Goal: Task Accomplishment & Management: Manage account settings

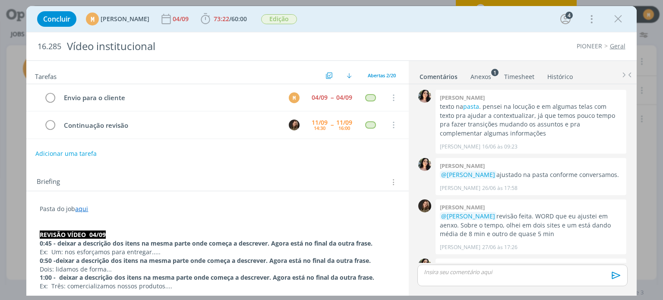
scroll to position [462, 0]
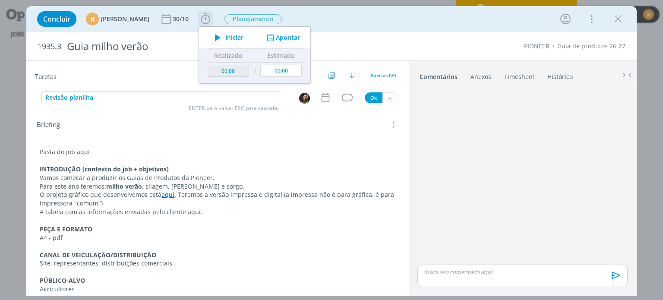
click at [299, 36] on button "Apontar" at bounding box center [283, 37] width 36 height 9
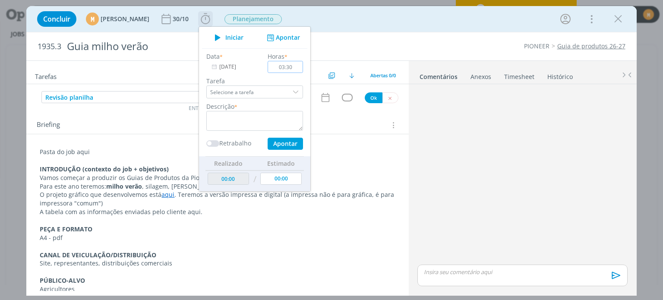
type input "03:30"
click at [257, 119] on textarea "dialog" at bounding box center [254, 121] width 97 height 20
type textarea "Organizando tabelas"
click at [300, 145] on button "Apontar" at bounding box center [285, 144] width 35 height 12
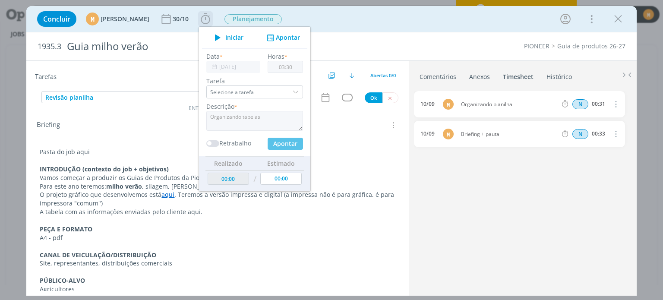
type input "11/09/2025"
type input "00:00"
type input "04:34"
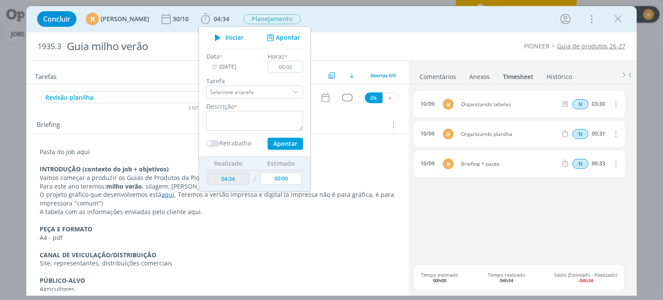
click at [410, 19] on div "Concluir M Mariana Kochenborger 30/10 04:34 Iniciar Apontar Data * 11/09/2025 H…" at bounding box center [331, 19] width 597 height 21
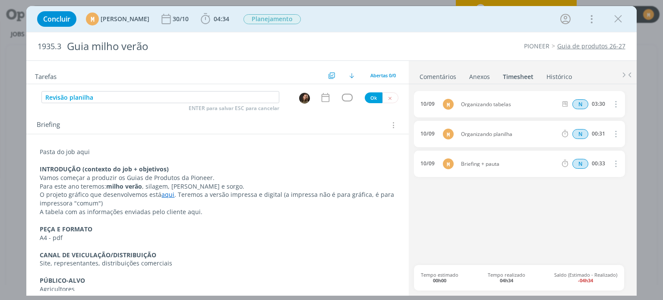
click at [480, 225] on div "10/09 M Organizando tabelas N 03:30 Excluir Editar 10/09 M Organizando planilha…" at bounding box center [522, 178] width 217 height 174
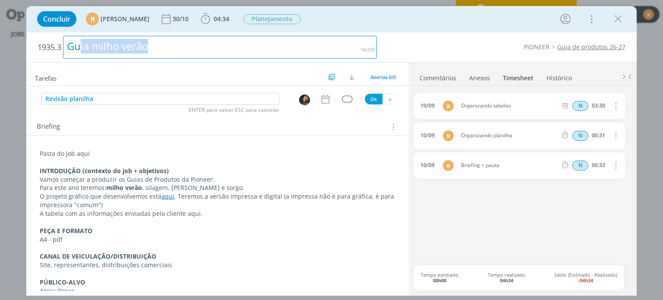
drag, startPoint x: 157, startPoint y: 48, endPoint x: 82, endPoint y: 49, distance: 74.7
click at [82, 49] on div "Guia milho verão" at bounding box center [220, 47] width 314 height 23
drag, startPoint x: 69, startPoint y: 47, endPoint x: 165, endPoint y: 43, distance: 96.4
click at [165, 43] on div "Guia milho verão" at bounding box center [220, 47] width 314 height 23
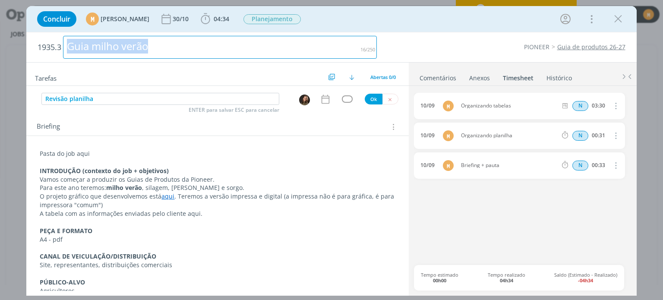
copy div "Guia milho verão"
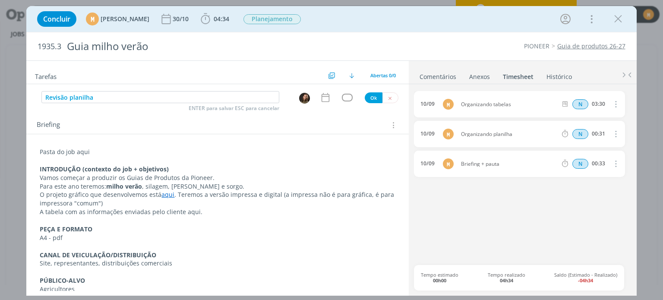
click at [297, 160] on p "dialog" at bounding box center [217, 160] width 355 height 9
click at [229, 21] on span "04:34" at bounding box center [222, 19] width 16 height 8
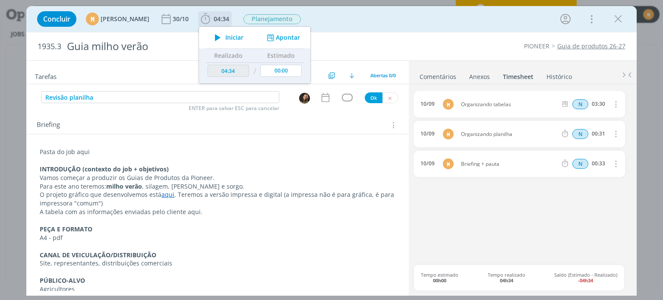
click at [243, 31] on div "Iniciar Apontar" at bounding box center [254, 38] width 111 height 22
click at [225, 33] on icon "dialog" at bounding box center [217, 37] width 15 height 11
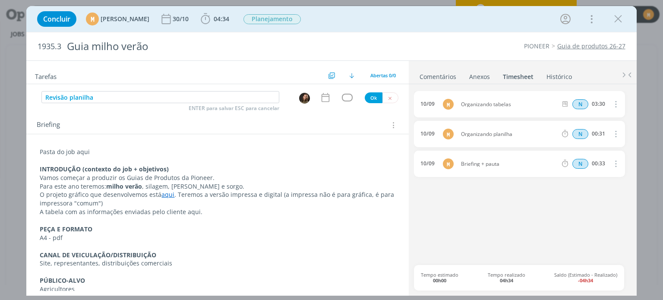
click at [308, 154] on p "Pasta do job aqui" at bounding box center [217, 152] width 355 height 9
click at [85, 148] on p "Pasta do job aqui" at bounding box center [217, 152] width 355 height 9
click at [91, 283] on icon "dialog" at bounding box center [92, 284] width 3 height 3
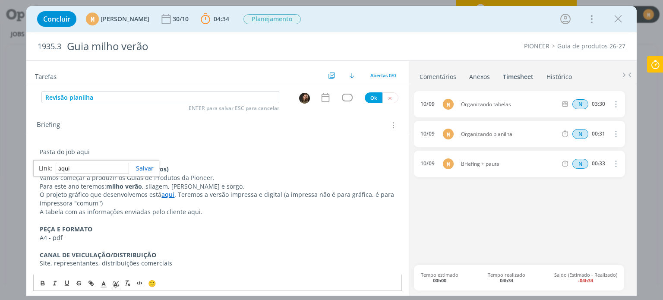
paste input "[URL][DOMAIN_NAME]"
click at [150, 165] on link "dialog" at bounding box center [141, 168] width 25 height 8
click at [211, 172] on p "INTRODUÇÃO (contexto do job + objetivos)" at bounding box center [217, 169] width 355 height 9
click at [84, 150] on link "aqui" at bounding box center [81, 152] width 13 height 8
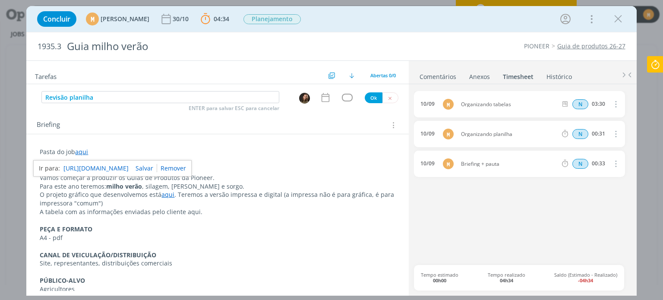
click at [189, 211] on p "A tabela com as informações enviadas pelo cliente aqui." at bounding box center [217, 212] width 355 height 9
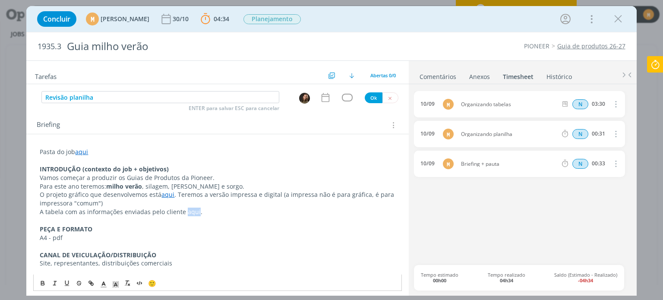
click at [189, 211] on p "A tabela com as informações enviadas pelo cliente aqui." at bounding box center [217, 212] width 355 height 9
click at [90, 281] on icon "dialog" at bounding box center [90, 282] width 3 height 3
paste input "https://sobeae.sharepoint.com/:x:/s/SOBEAE/EdKBRK2vxS5AiHBgQKDy9FYBr4BtBljt57N6…"
type input "https://sobeae.sharepoint.com/:x:/s/SOBEAE/EdKBRK2vxS5AiHBgQKDy9FYBr4BtBljt57N6…"
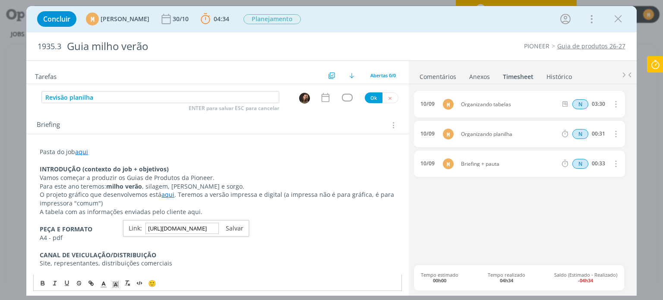
scroll to position [0, 0]
click at [233, 229] on link "dialog" at bounding box center [231, 228] width 25 height 8
click at [230, 223] on p "dialog" at bounding box center [217, 220] width 355 height 9
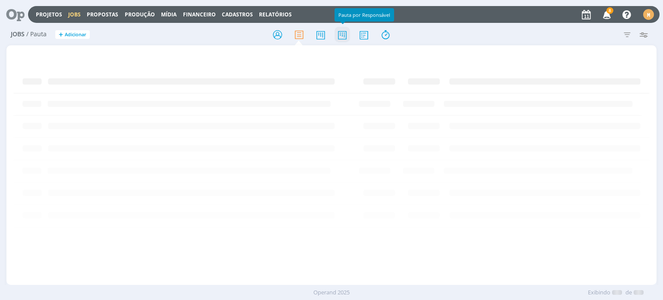
drag, startPoint x: 0, startPoint y: 0, endPoint x: 347, endPoint y: 32, distance: 348.5
click at [347, 32] on icon at bounding box center [342, 34] width 16 height 17
click at [342, 37] on icon at bounding box center [342, 34] width 16 height 17
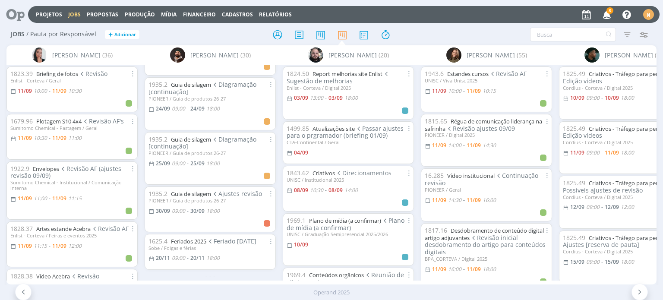
scroll to position [1413, 0]
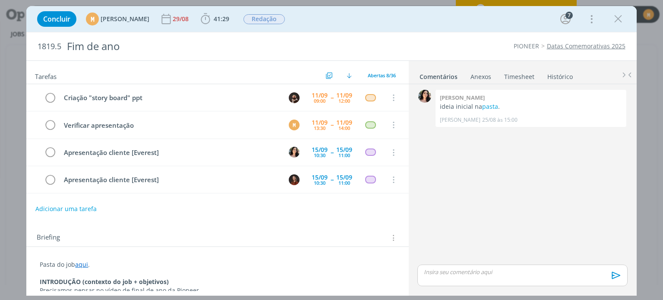
click at [83, 265] on link "aqui" at bounding box center [81, 264] width 13 height 8
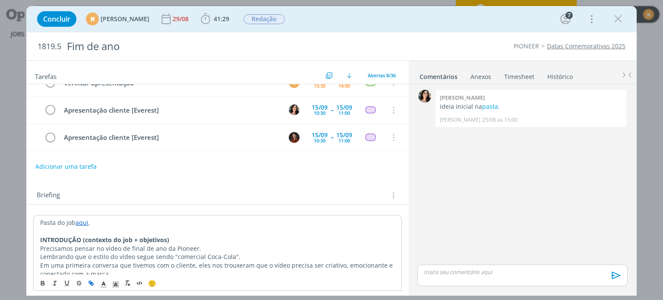
scroll to position [43, 0]
click at [80, 221] on link "aqui" at bounding box center [82, 222] width 13 height 8
click at [86, 236] on link "https://sobeae.sharepoint.com/:f:/s/SOBEAE/EhftjwBhGlhChOPJlEvGqeQB-j_26FxrMAtd…" at bounding box center [95, 238] width 65 height 11
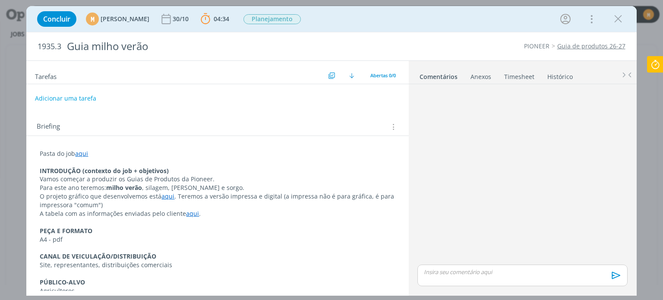
click at [58, 100] on button "Adicionar uma tarefa" at bounding box center [65, 98] width 61 height 15
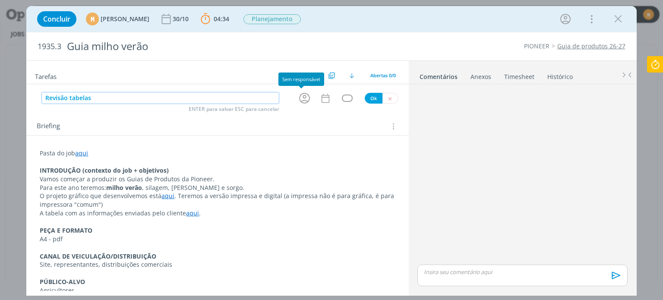
click at [303, 98] on icon "dialog" at bounding box center [304, 97] width 13 height 13
type input "Revisão tabelas"
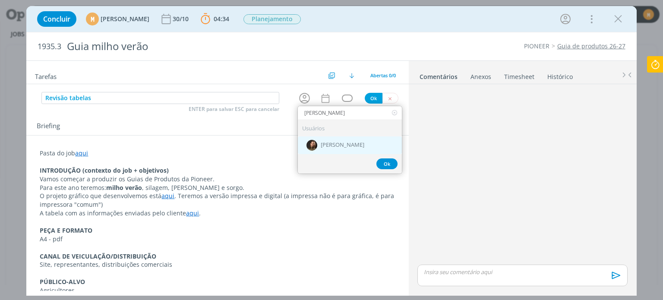
type input "julia"
click at [349, 141] on div "[PERSON_NAME]" at bounding box center [350, 145] width 104 height 18
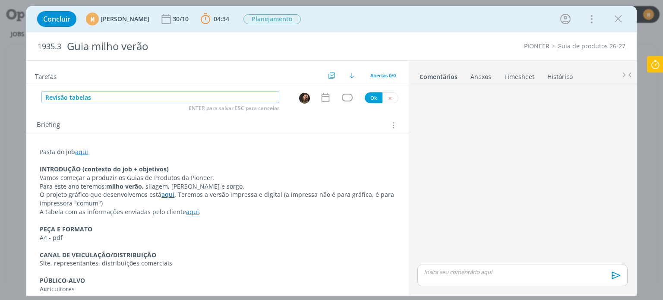
click at [126, 100] on input "Revisão tabelas" at bounding box center [160, 97] width 238 height 12
click at [323, 97] on icon "dialog" at bounding box center [325, 97] width 11 height 11
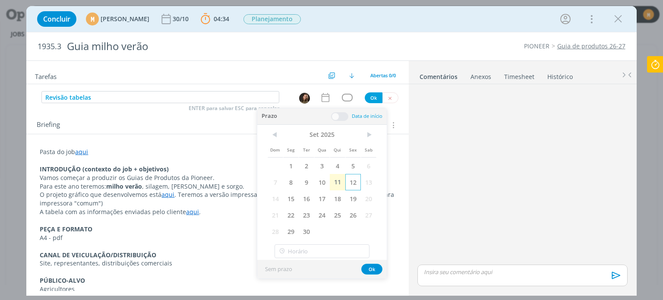
click at [351, 186] on span "12" at bounding box center [353, 182] width 16 height 16
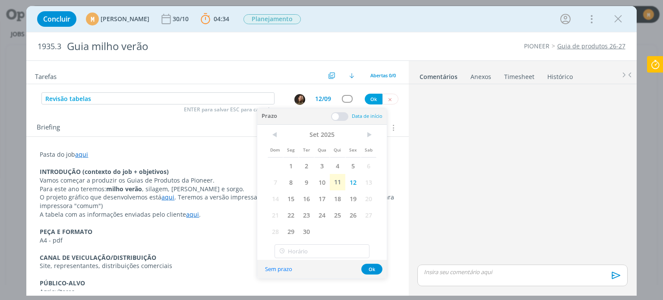
click at [340, 113] on span at bounding box center [339, 116] width 17 height 9
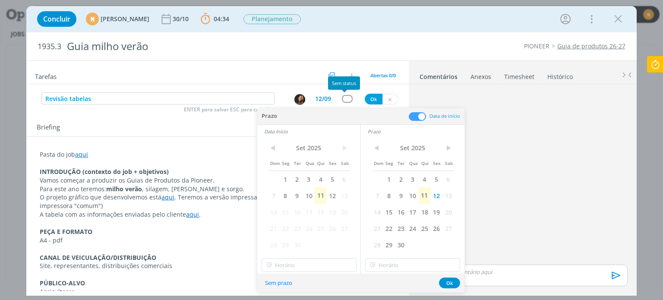
click at [344, 101] on div "dialog" at bounding box center [347, 98] width 11 height 7
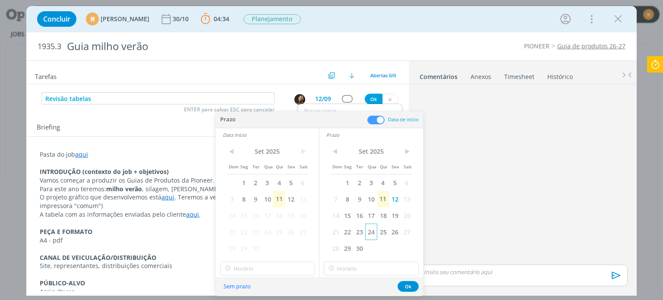
click at [371, 229] on span "24" at bounding box center [371, 232] width 12 height 16
click at [266, 232] on span "24" at bounding box center [268, 232] width 12 height 16
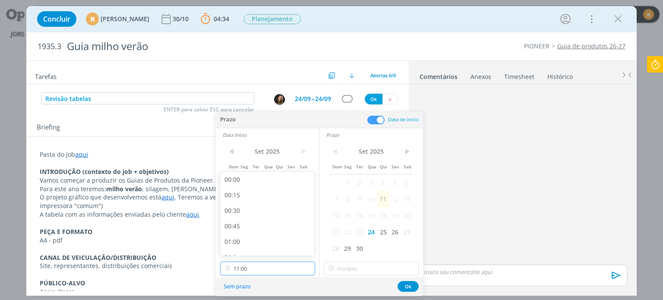
scroll to position [618, 0]
click at [260, 271] on input "11:00" at bounding box center [267, 269] width 95 height 14
click at [243, 214] on div "14:00" at bounding box center [268, 216] width 97 height 16
type input "14:00"
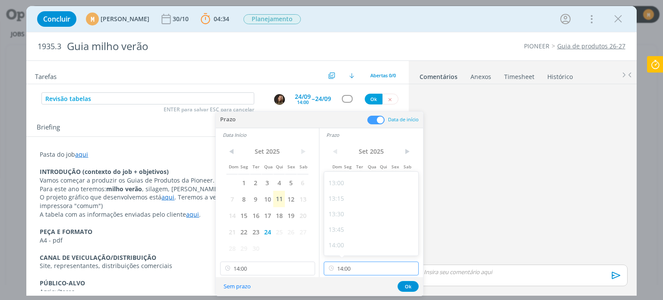
click at [372, 268] on input "14:00" at bounding box center [371, 269] width 95 height 14
click at [335, 233] on div "18:00" at bounding box center [372, 235] width 97 height 16
type input "18:00"
click at [412, 291] on button "Ok" at bounding box center [407, 286] width 21 height 11
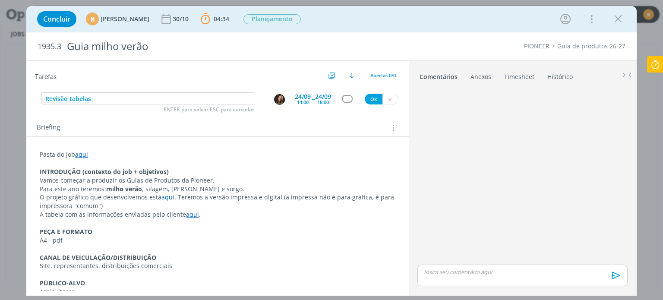
click at [346, 93] on div "Revisão tabelas ENTER para salvar ESC para cancelar 24/09 14:00 -- 24/09 18:00 …" at bounding box center [217, 99] width 382 height 16
click at [345, 95] on div "dialog" at bounding box center [347, 98] width 11 height 7
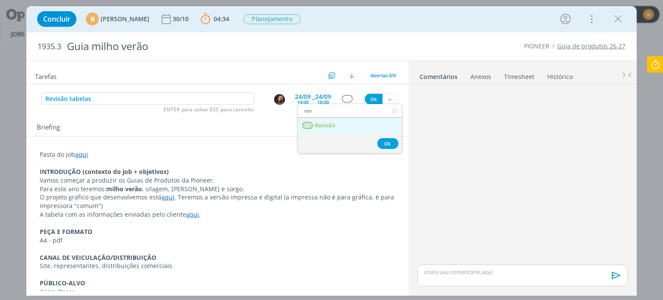
type input "rev"
click at [337, 121] on link "Revisão" at bounding box center [350, 126] width 104 height 16
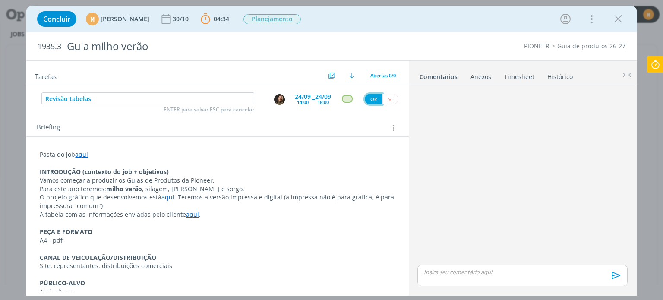
click at [366, 101] on button "Ok" at bounding box center [374, 99] width 18 height 11
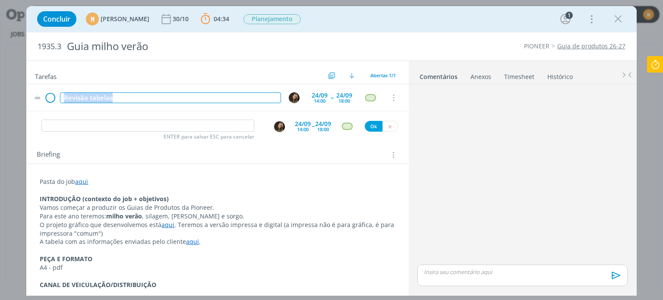
drag, startPoint x: 124, startPoint y: 100, endPoint x: 56, endPoint y: 92, distance: 69.1
click at [56, 92] on tr "Revisão tabelas 24/09 14:00 -- 24/09 18:00 Cancelar" at bounding box center [217, 97] width 382 height 27
copy div "Revisão tabelas"
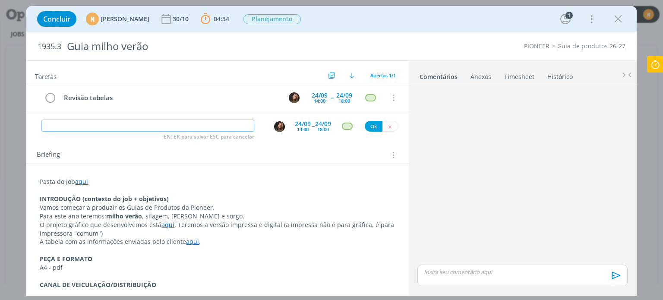
click at [85, 129] on input "dialog" at bounding box center [147, 126] width 213 height 12
paste input "Revisão tabelas"
type input "Revisão tabelas [continuação]"
click at [297, 126] on div "24/09 14:00" at bounding box center [303, 126] width 16 height 16
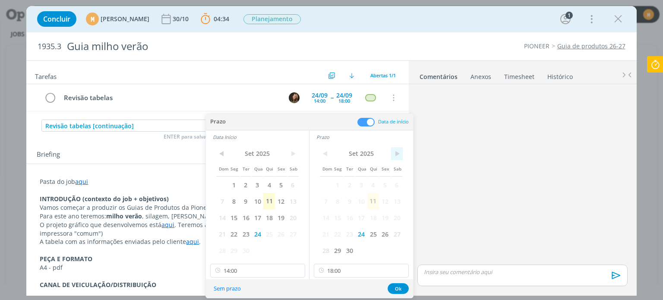
click at [400, 158] on span ">" at bounding box center [397, 153] width 12 height 13
click at [373, 186] on span "2" at bounding box center [373, 185] width 12 height 16
drag, startPoint x: 300, startPoint y: 150, endPoint x: 295, endPoint y: 154, distance: 6.1
click at [297, 152] on div "< Set 2025 > Dom Seg Ter Qua Qui Sex Sab 1 2 3 4 5 6 7 8 9 10 11 12 13 14 15 16…" at bounding box center [257, 202] width 103 height 117
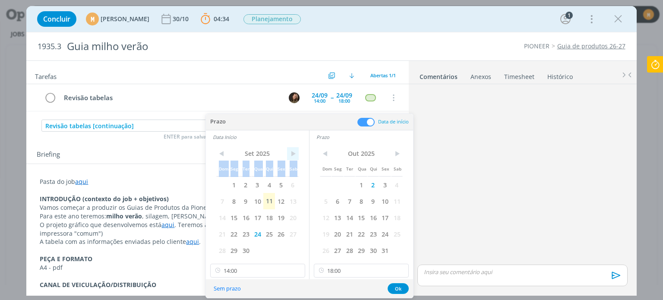
click at [295, 154] on span ">" at bounding box center [293, 153] width 12 height 13
click at [266, 189] on span "2" at bounding box center [269, 185] width 12 height 16
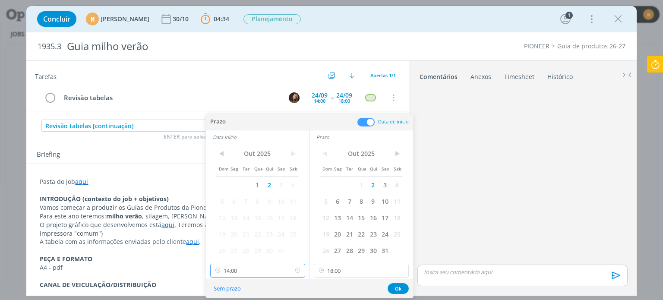
click at [252, 274] on input "14:00" at bounding box center [257, 271] width 95 height 14
click at [235, 192] on div "09:00" at bounding box center [258, 196] width 97 height 16
type input "09:00"
click at [406, 290] on button "Ok" at bounding box center [398, 288] width 21 height 11
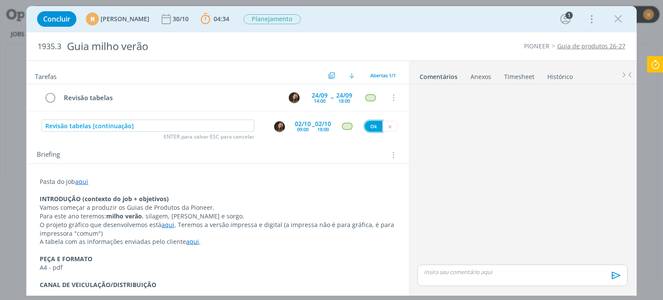
click at [373, 125] on button "Ok" at bounding box center [374, 126] width 18 height 11
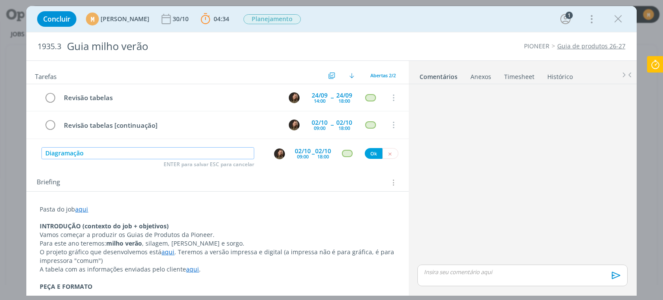
click at [274, 155] on img "dialog" at bounding box center [279, 153] width 11 height 11
type input "Diagramação"
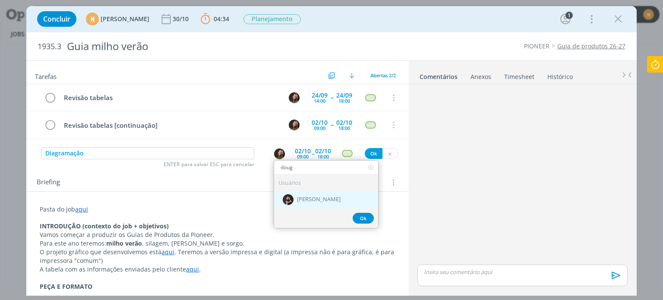
type input "doug"
click at [303, 200] on span "[PERSON_NAME]" at bounding box center [319, 199] width 44 height 7
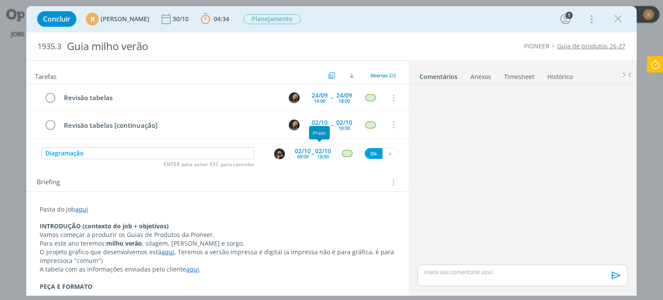
click at [323, 154] on div "18:00" at bounding box center [323, 156] width 12 height 5
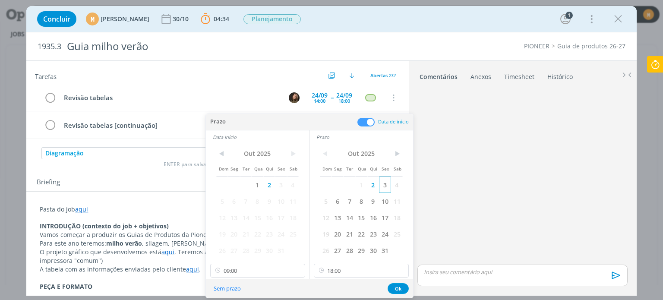
click at [387, 190] on span "3" at bounding box center [385, 185] width 12 height 16
click at [284, 189] on span "3" at bounding box center [281, 185] width 12 height 16
click at [402, 287] on button "Ok" at bounding box center [398, 288] width 21 height 11
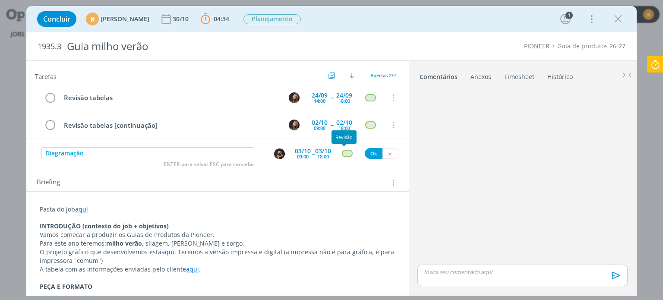
click at [346, 150] on div "dialog" at bounding box center [347, 153] width 11 height 7
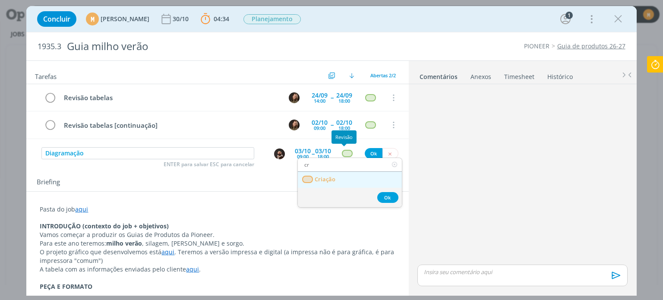
type input "cr"
click at [337, 177] on link "Criação" at bounding box center [350, 180] width 104 height 16
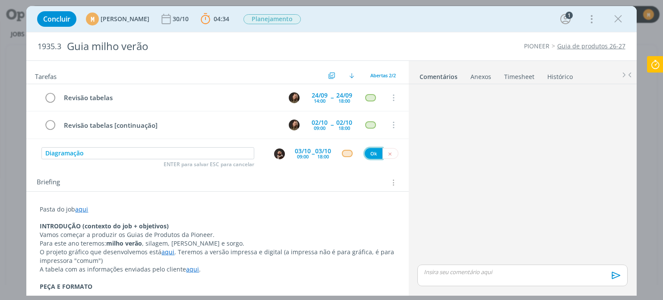
click at [372, 151] on button "Ok" at bounding box center [374, 153] width 18 height 11
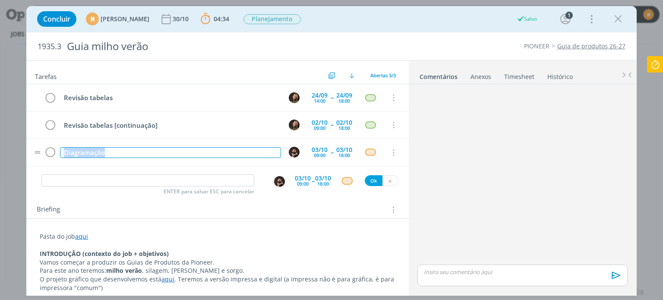
drag, startPoint x: 117, startPoint y: 155, endPoint x: 39, endPoint y: 157, distance: 78.1
click at [39, 157] on tr "Diagramação 03/10 09:00 -- 03/10 18:00 Cancelar" at bounding box center [217, 152] width 382 height 27
copy div "Diagramação"
click at [110, 186] on div "ENTER para salvar ESC para cancelar" at bounding box center [147, 180] width 213 height 13
click at [111, 183] on input "dialog" at bounding box center [147, 180] width 213 height 12
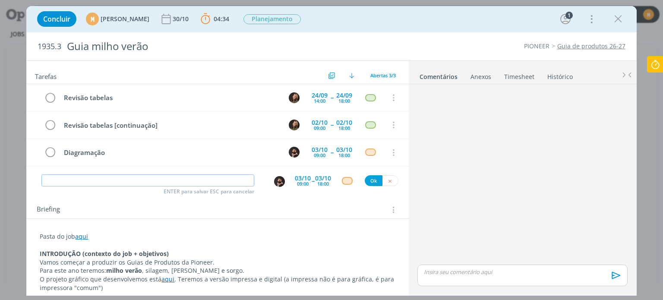
paste input "Diagramação"
type input "Diagramação [continuação]"
click at [317, 183] on div "18:00" at bounding box center [323, 183] width 12 height 5
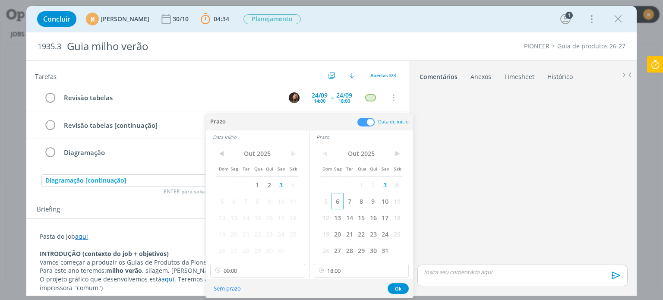
click at [338, 200] on span "6" at bounding box center [337, 201] width 12 height 16
click at [235, 197] on span "6" at bounding box center [234, 201] width 12 height 16
drag, startPoint x: 400, startPoint y: 287, endPoint x: 391, endPoint y: 283, distance: 10.7
click at [400, 286] on button "Ok" at bounding box center [398, 288] width 21 height 11
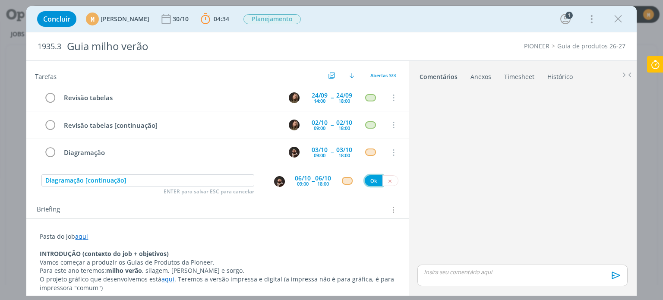
click at [372, 178] on button "Ok" at bounding box center [374, 180] width 18 height 11
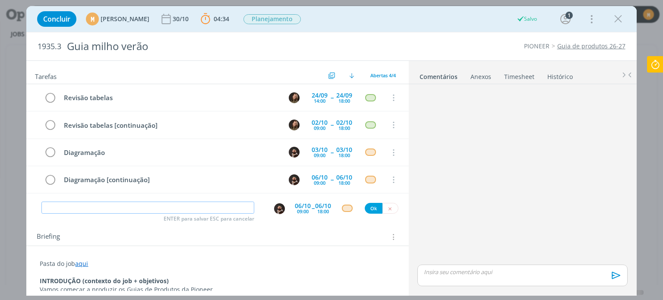
paste input "Diagramação"
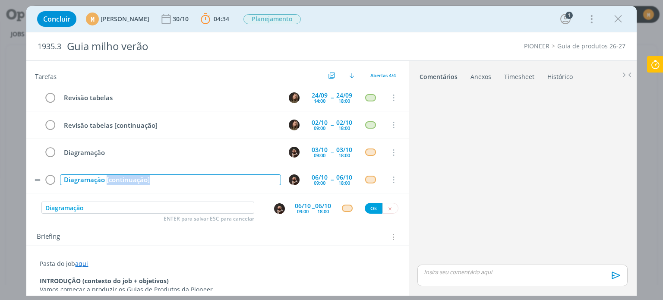
drag, startPoint x: 158, startPoint y: 178, endPoint x: 107, endPoint y: 179, distance: 50.5
click at [107, 179] on div "Diagramação [continuação]" at bounding box center [170, 179] width 221 height 11
copy div "[continuação]"
click at [120, 203] on input "Diagramação" at bounding box center [147, 208] width 213 height 12
paste input "[continuação]"
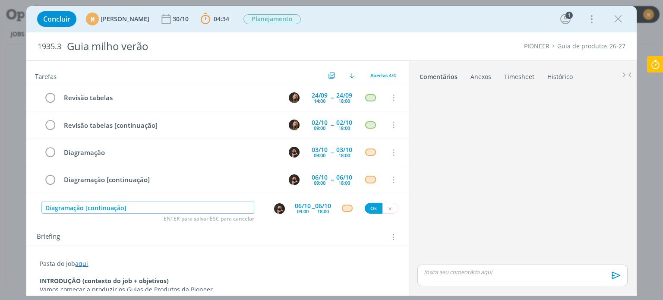
type input "Diagramação [continuação]"
click at [297, 203] on div "06/10" at bounding box center [303, 206] width 16 height 6
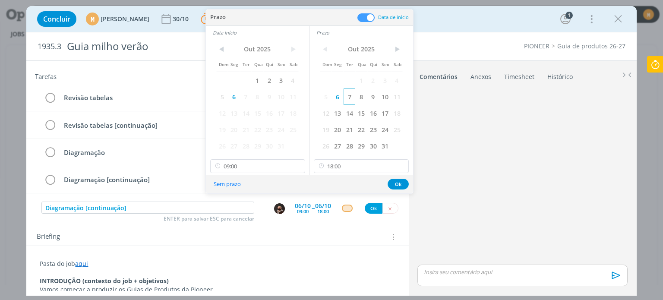
click at [350, 95] on span "7" at bounding box center [350, 96] width 12 height 16
click at [243, 101] on span "7" at bounding box center [246, 96] width 12 height 16
click at [405, 184] on button "Ok" at bounding box center [398, 184] width 21 height 11
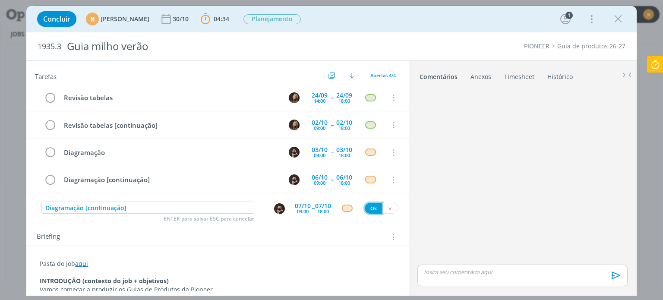
click at [367, 206] on button "Ok" at bounding box center [374, 208] width 18 height 11
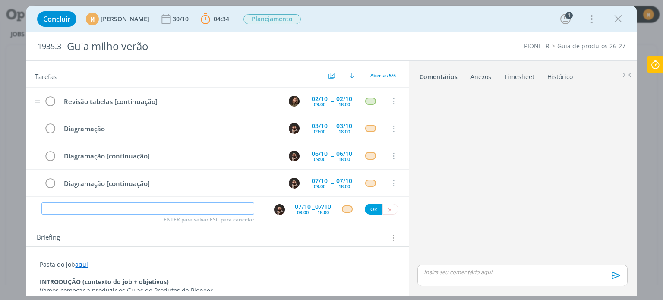
scroll to position [24, 0]
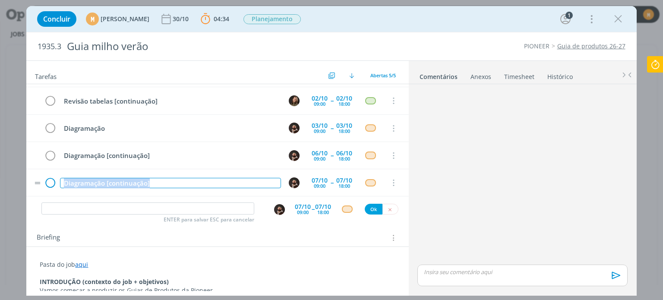
drag, startPoint x: 159, startPoint y: 179, endPoint x: 44, endPoint y: 182, distance: 114.8
click at [44, 182] on tr "Diagramação [continuação] 07/10 09:00 -- 07/10 18:00 Cancelar" at bounding box center [217, 182] width 382 height 27
copy div "Diagramação [continuação]"
click at [78, 207] on input "dialog" at bounding box center [147, 208] width 213 height 12
paste input "Diagramação [continuação]"
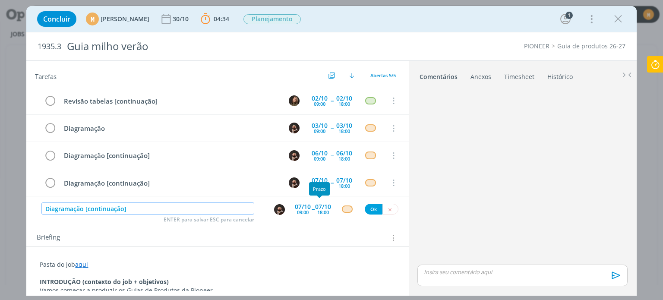
type input "Diagramação [continuação]"
click at [322, 210] on div "18:00" at bounding box center [323, 212] width 12 height 5
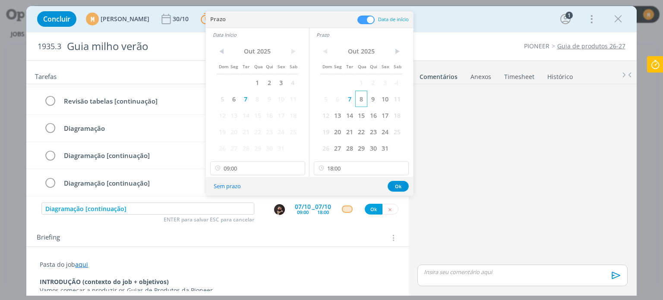
click at [358, 103] on span "8" at bounding box center [361, 99] width 12 height 16
click at [259, 95] on span "8" at bounding box center [258, 99] width 12 height 16
click at [405, 186] on button "Ok" at bounding box center [398, 186] width 21 height 11
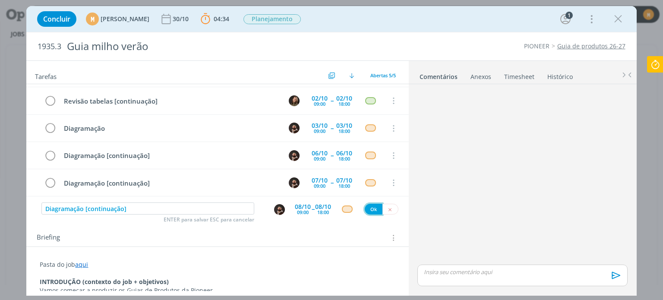
click at [370, 208] on button "Ok" at bounding box center [374, 209] width 18 height 11
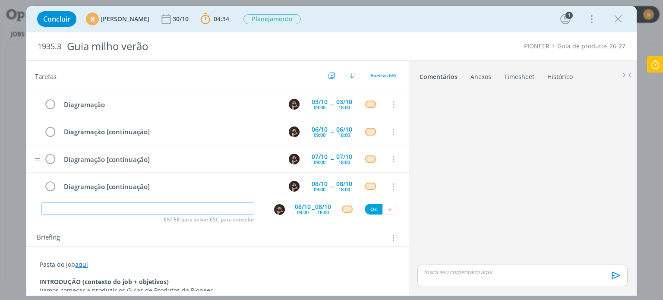
scroll to position [52, 0]
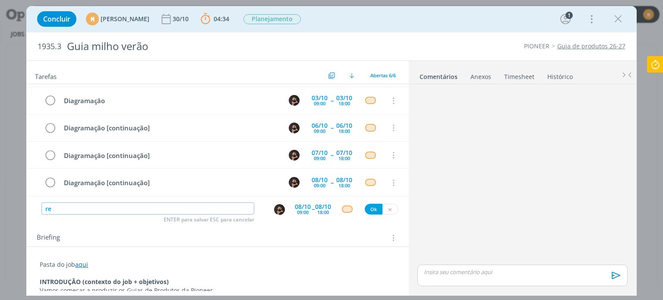
type input "r"
click at [279, 208] on img "dialog" at bounding box center [279, 209] width 11 height 11
type input "Revisão guia diagramado"
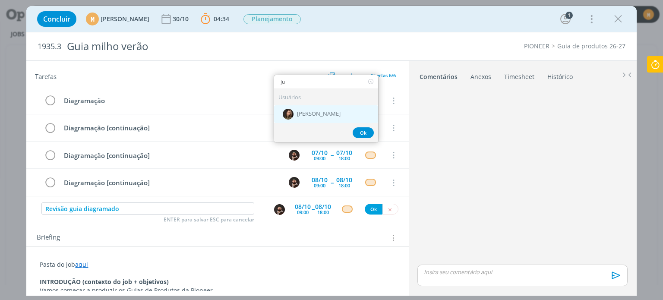
type input "ju"
click at [309, 111] on span "[PERSON_NAME]" at bounding box center [319, 113] width 44 height 7
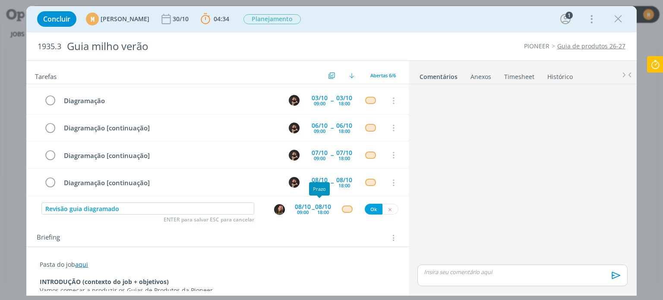
click at [320, 210] on div "18:00" at bounding box center [323, 212] width 12 height 5
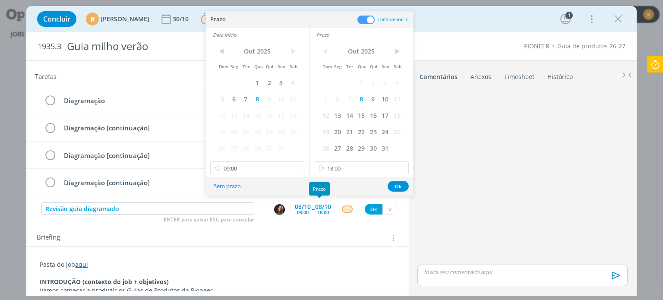
click at [320, 210] on div "18:00" at bounding box center [323, 212] width 12 height 5
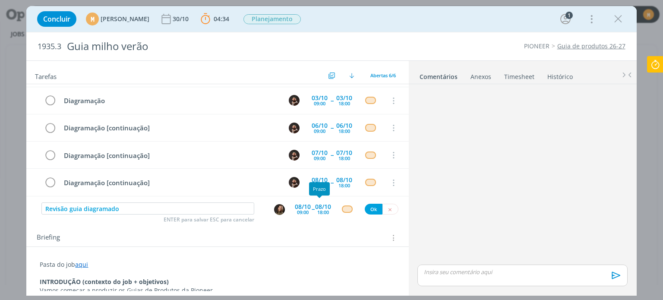
click at [315, 215] on div "08/10 18:00" at bounding box center [323, 209] width 16 height 16
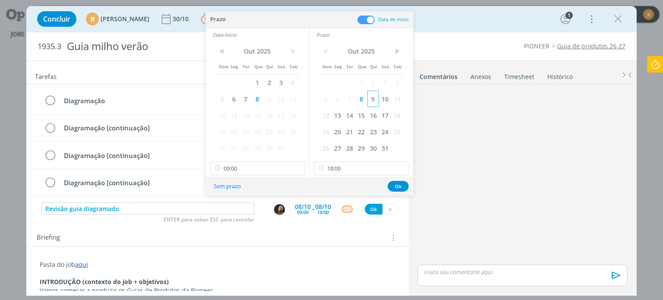
click at [371, 101] on span "9" at bounding box center [373, 99] width 12 height 16
click at [268, 101] on span "9" at bounding box center [269, 99] width 12 height 16
click at [394, 189] on button "Ok" at bounding box center [398, 186] width 21 height 11
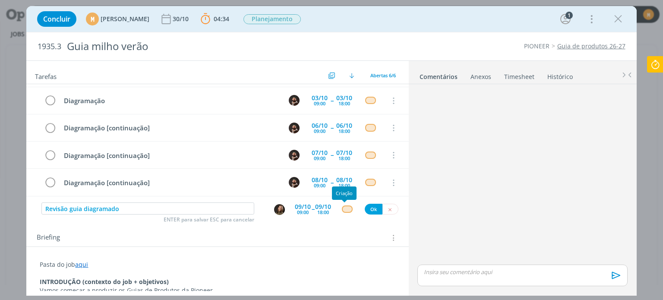
click at [342, 211] on div "dialog" at bounding box center [347, 208] width 11 height 7
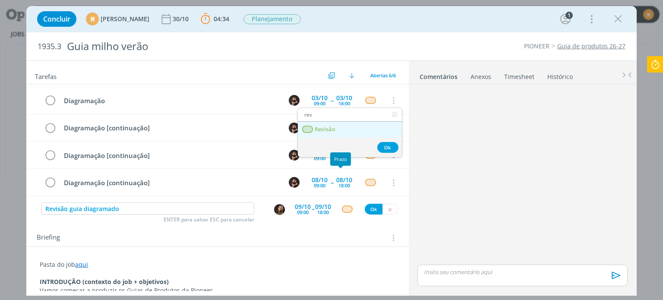
type input "rev"
click at [321, 135] on link "Revisão" at bounding box center [350, 130] width 104 height 16
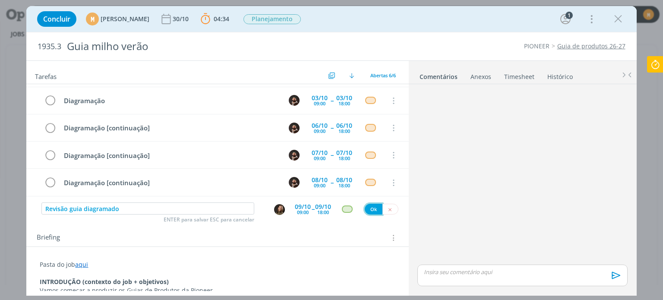
click at [372, 207] on button "Ok" at bounding box center [374, 209] width 18 height 11
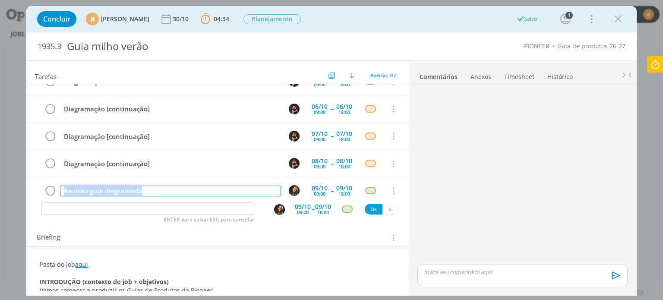
scroll to position [79, 0]
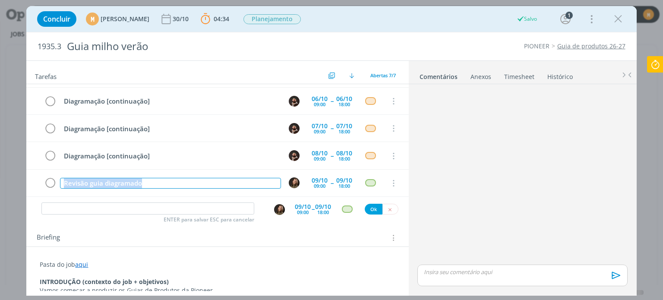
drag, startPoint x: 154, startPoint y: 192, endPoint x: 39, endPoint y: 198, distance: 114.5
click at [39, 198] on div "Revisão tabelas 24/09 14:00 -- 24/09 18:00 Cancelar Revisão tabelas [continuaçã…" at bounding box center [217, 142] width 382 height 117
copy div "Revisão guia diagramado"
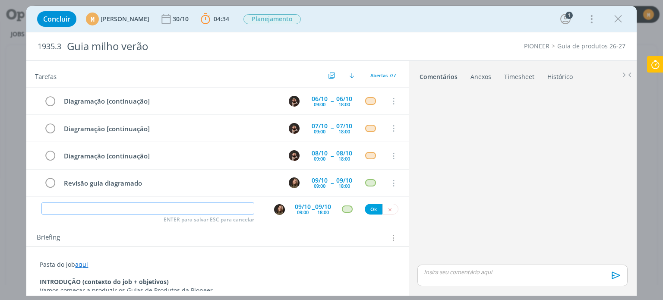
click at [79, 208] on input "dialog" at bounding box center [147, 208] width 213 height 12
paste input "Revisão guia diagramado"
type input "Revisão guia diagramado [continuação]"
click at [317, 210] on div "18:00" at bounding box center [323, 212] width 12 height 5
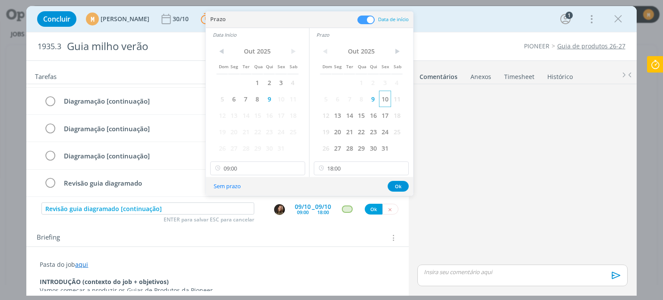
click at [385, 101] on span "10" at bounding box center [385, 99] width 12 height 16
click at [283, 101] on span "10" at bounding box center [281, 99] width 12 height 16
click at [406, 188] on button "Ok" at bounding box center [398, 186] width 21 height 11
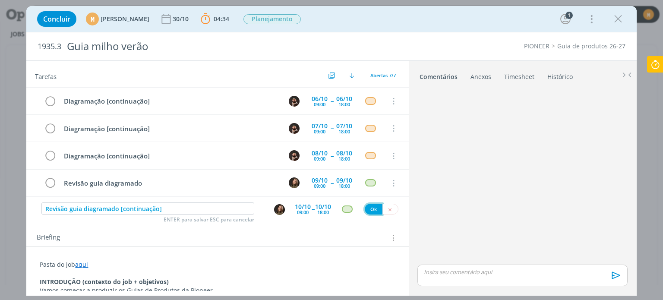
click at [371, 212] on button "Ok" at bounding box center [374, 209] width 18 height 11
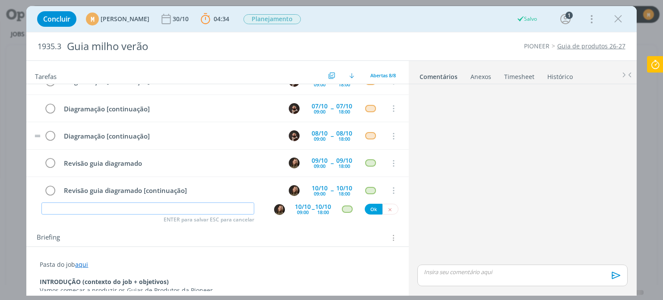
scroll to position [105, 0]
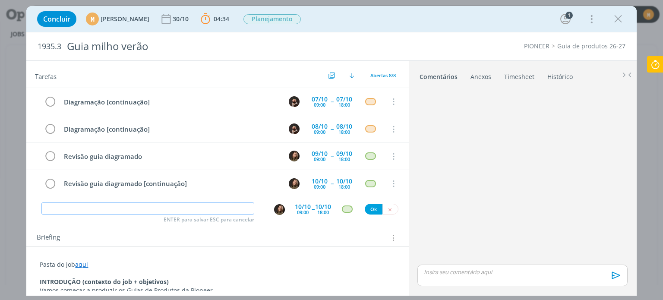
click at [151, 206] on input "dialog" at bounding box center [147, 208] width 213 height 12
click at [278, 209] on img "dialog" at bounding box center [279, 209] width 11 height 11
type input "Ajustes revisão"
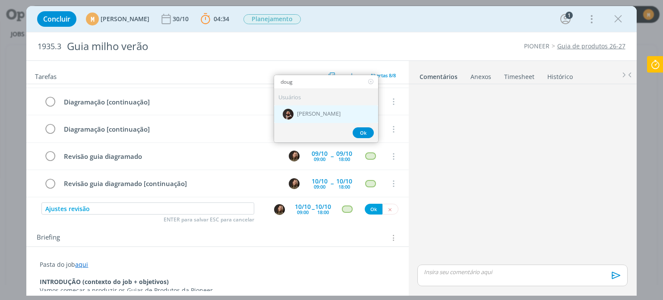
type input "doug"
click at [286, 115] on img "dialog" at bounding box center [288, 114] width 11 height 11
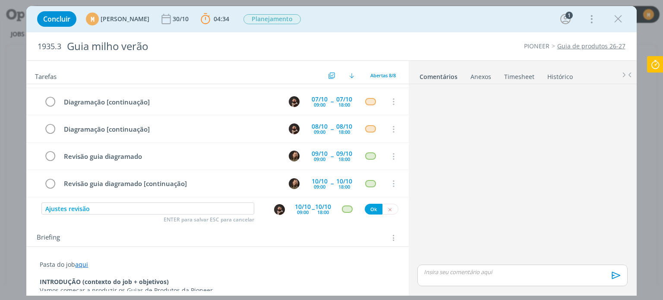
click at [303, 208] on div "10/10" at bounding box center [303, 207] width 16 height 6
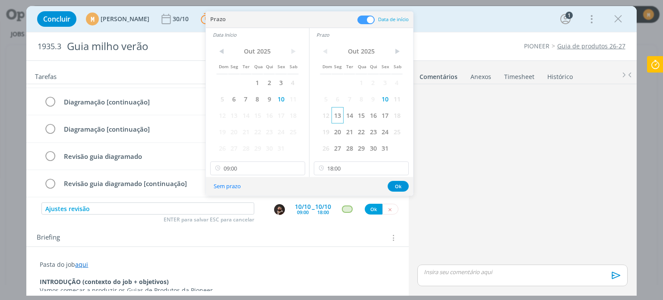
click at [337, 111] on span "13" at bounding box center [337, 115] width 12 height 16
click at [235, 110] on span "13" at bounding box center [234, 115] width 12 height 16
click at [397, 184] on button "Ok" at bounding box center [398, 186] width 21 height 11
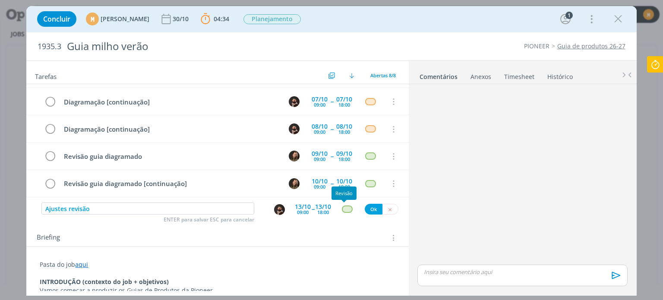
click at [343, 208] on div "dialog" at bounding box center [347, 208] width 11 height 7
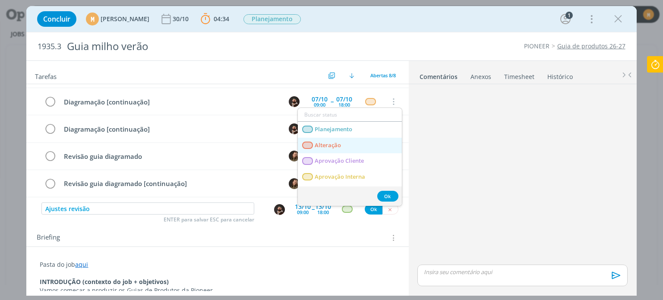
click at [320, 142] on span "Alteração" at bounding box center [328, 145] width 26 height 7
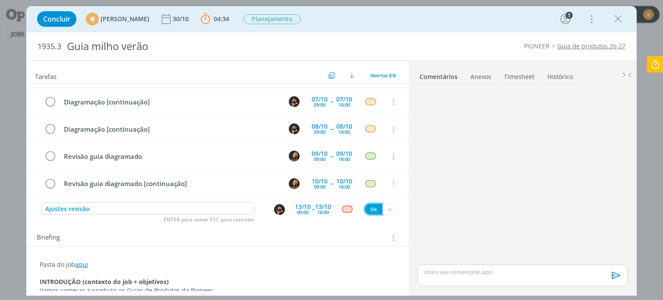
click at [367, 212] on button "Ok" at bounding box center [374, 209] width 18 height 11
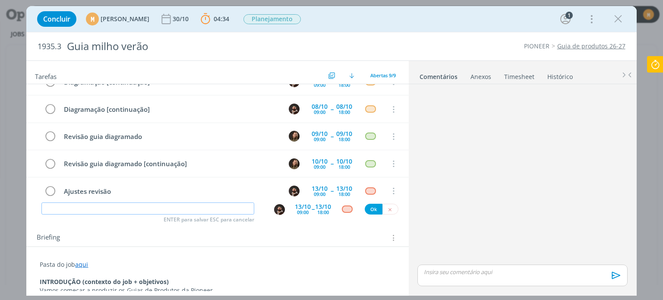
type input "r"
type input "Revisão dos ajustes"
click at [297, 205] on div "13/10" at bounding box center [303, 207] width 16 height 6
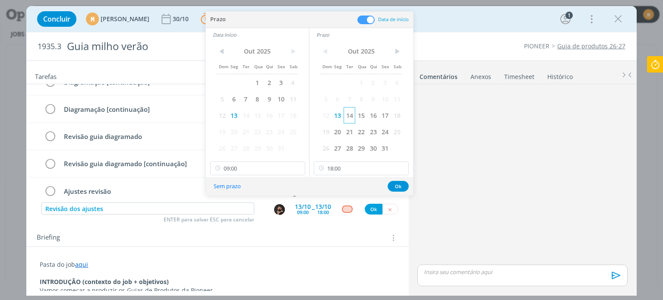
click at [350, 119] on span "14" at bounding box center [350, 115] width 12 height 16
click at [248, 118] on span "14" at bounding box center [246, 115] width 12 height 16
click at [399, 183] on button "Ok" at bounding box center [398, 186] width 21 height 11
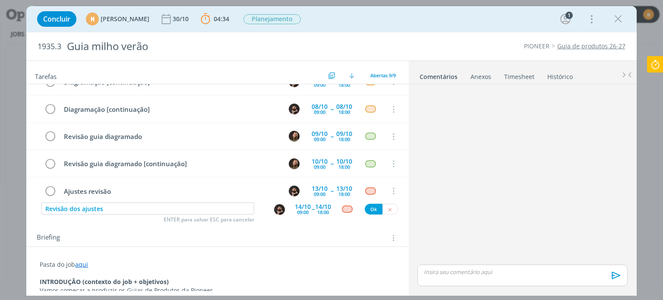
click at [274, 211] on img "dialog" at bounding box center [279, 209] width 11 height 11
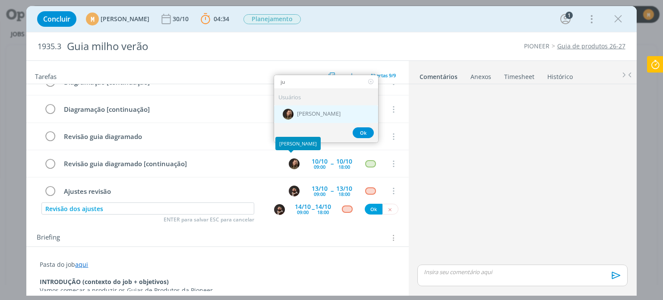
type input "ju"
click at [303, 110] on span "[PERSON_NAME]" at bounding box center [319, 113] width 44 height 7
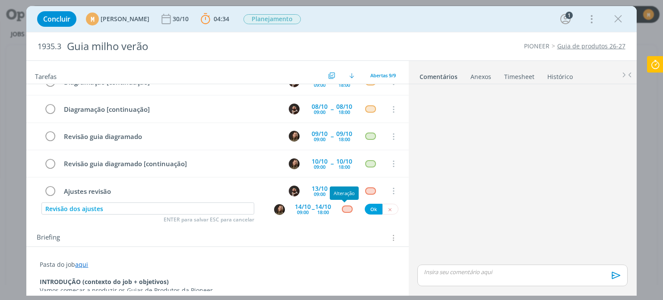
click at [344, 210] on div "dialog" at bounding box center [347, 208] width 11 height 7
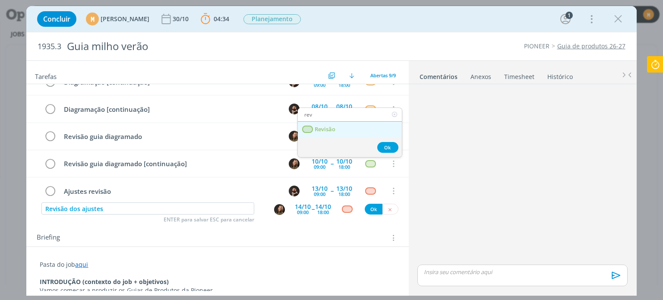
type input "rev"
click at [333, 132] on link "Revisão" at bounding box center [350, 130] width 104 height 16
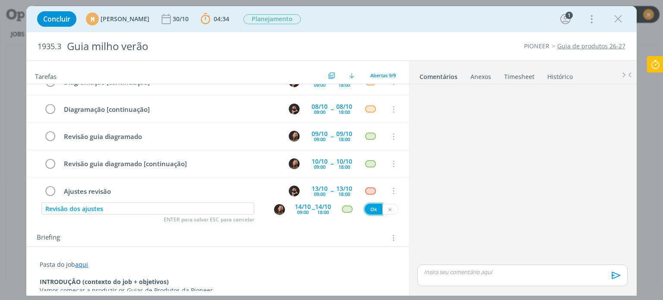
click at [369, 206] on button "Ok" at bounding box center [374, 209] width 18 height 11
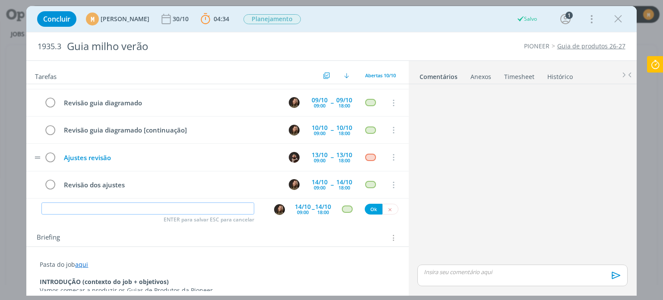
scroll to position [159, 0]
click at [187, 206] on input "dialog" at bounding box center [147, 208] width 213 height 12
click at [274, 211] on img "dialog" at bounding box center [279, 209] width 11 height 11
type input "Envio para o cliente"
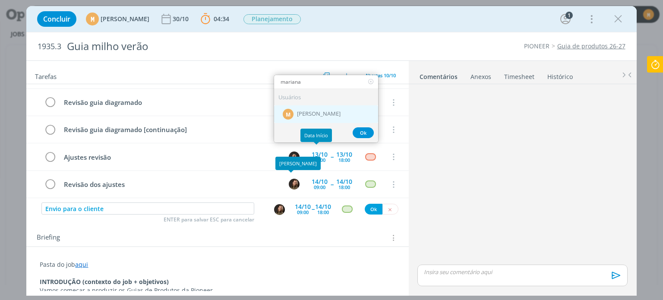
type input "mariana"
click at [331, 113] on span "[PERSON_NAME]" at bounding box center [319, 113] width 44 height 7
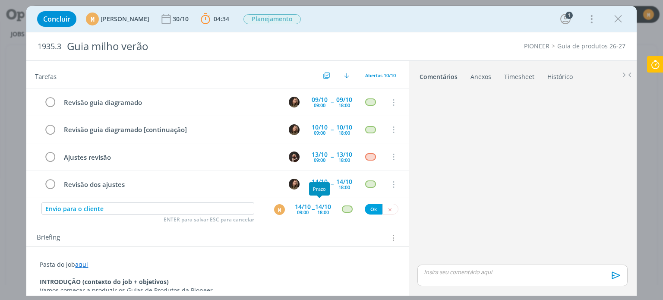
click at [324, 210] on div "18:00" at bounding box center [323, 212] width 12 height 5
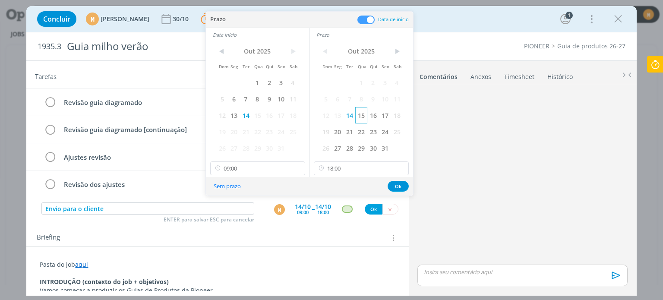
click at [361, 112] on span "15" at bounding box center [361, 115] width 12 height 16
click at [262, 117] on span "15" at bounding box center [258, 115] width 12 height 16
click at [404, 169] on icon at bounding box center [401, 168] width 11 height 14
click at [297, 168] on icon at bounding box center [297, 168] width 11 height 14
click at [407, 182] on div "Sem prazo Ok" at bounding box center [309, 186] width 207 height 19
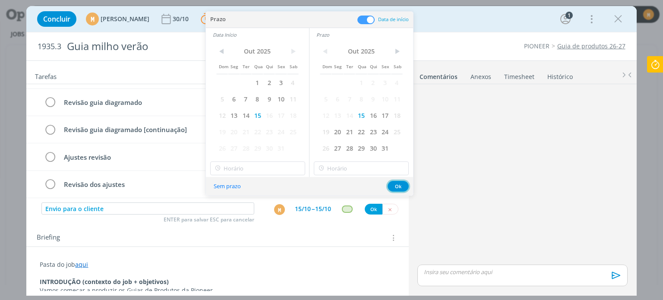
click at [400, 183] on button "Ok" at bounding box center [398, 186] width 21 height 11
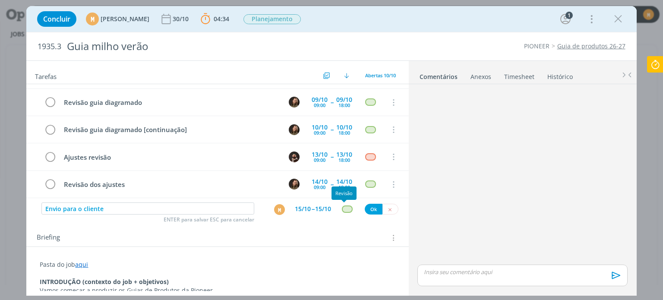
click at [344, 207] on div "dialog" at bounding box center [347, 208] width 11 height 7
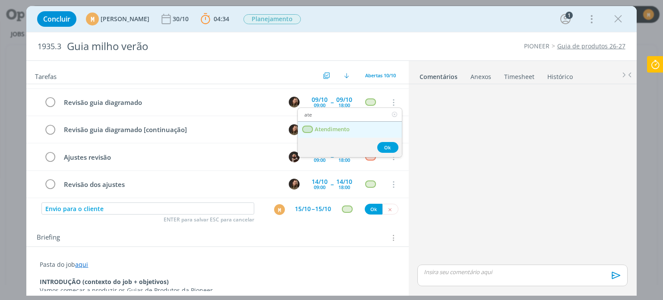
type input "ate"
click at [345, 129] on span "Atendimento" at bounding box center [332, 129] width 35 height 7
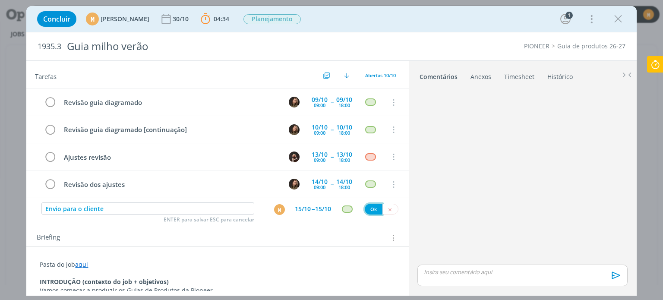
click at [367, 206] on button "Ok" at bounding box center [374, 209] width 18 height 11
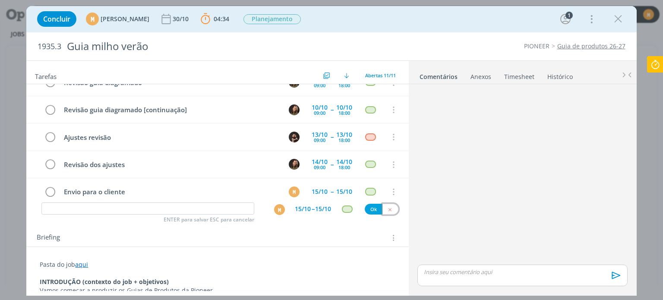
click at [388, 207] on icon "dialog" at bounding box center [390, 210] width 6 height 6
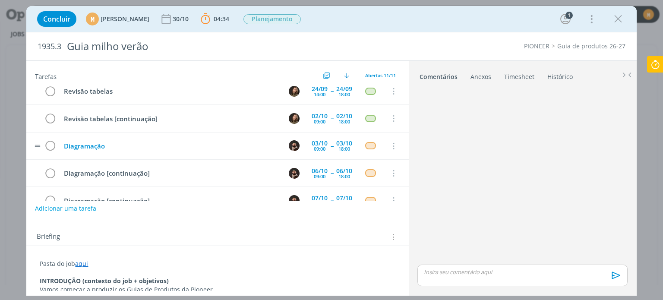
scroll to position [0, 0]
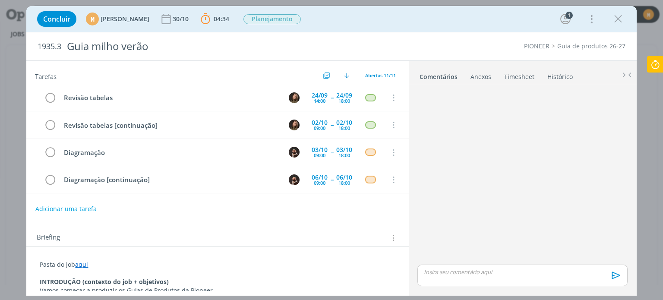
click at [657, 62] on icon at bounding box center [655, 64] width 16 height 17
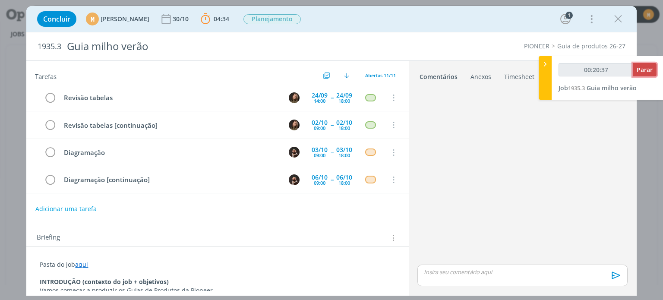
click at [649, 73] on span "Parar" at bounding box center [645, 70] width 16 height 8
type input "00:21:00"
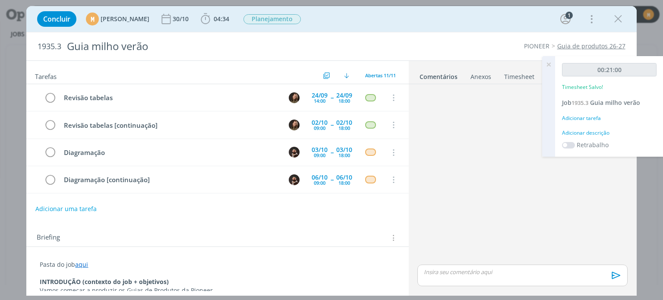
click at [590, 131] on div "Adicionar descrição" at bounding box center [609, 133] width 95 height 8
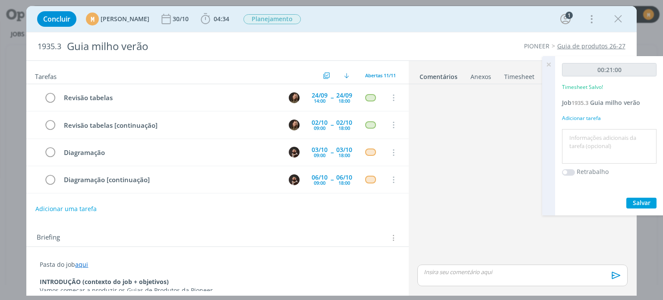
click at [587, 134] on textarea at bounding box center [609, 146] width 90 height 31
type textarea "Pauta DA + rev"
click at [639, 201] on span "Salvar" at bounding box center [642, 203] width 18 height 8
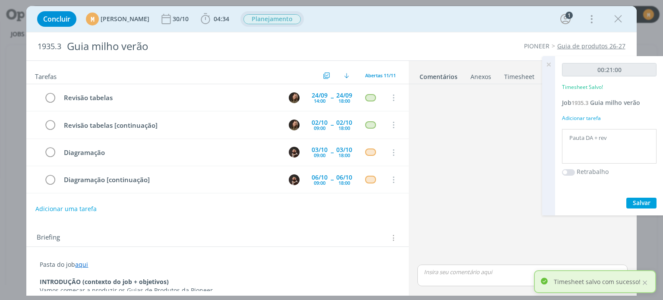
click at [297, 16] on span "Planejamento" at bounding box center [271, 19] width 57 height 10
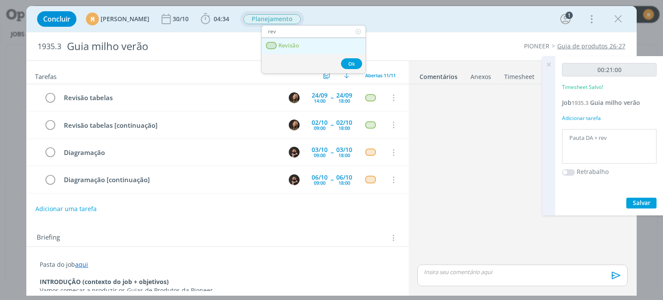
type input "rev"
click at [292, 42] on span "Revisão" at bounding box center [289, 45] width 21 height 7
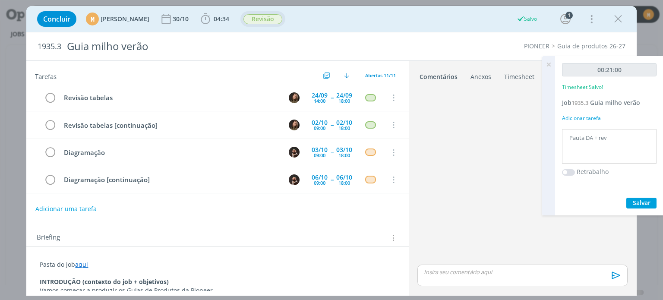
click at [364, 27] on div "Concluir M Mariana Kochenborger 30/10 04:34 Iniciar Apontar Data * 11/09/2025 H…" at bounding box center [331, 19] width 597 height 21
click at [81, 262] on link "aqui" at bounding box center [81, 264] width 13 height 8
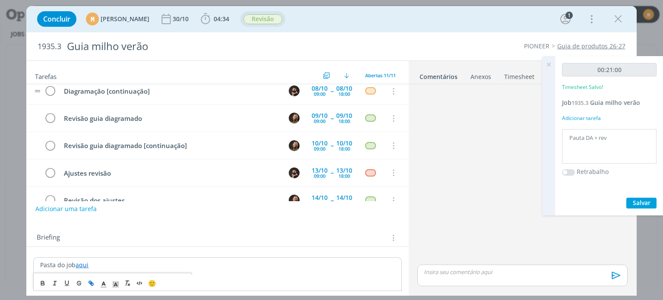
scroll to position [186, 0]
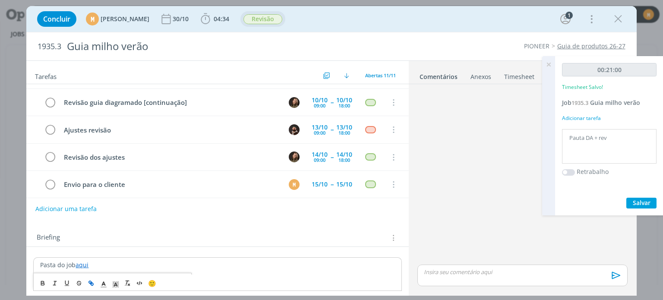
click at [283, 268] on p "Pasta do job aqui" at bounding box center [217, 265] width 354 height 9
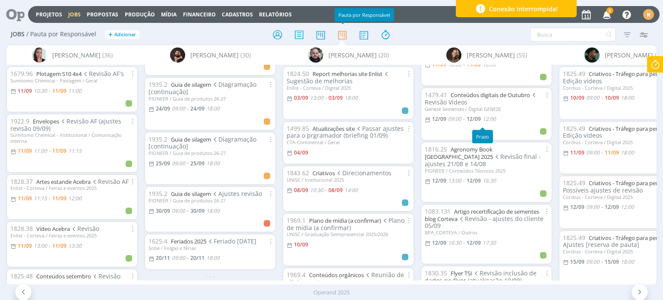
scroll to position [216, 0]
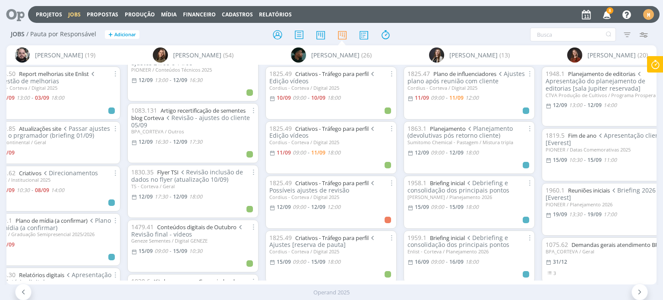
scroll to position [259, 0]
click at [436, 35] on div at bounding box center [331, 35] width 217 height 16
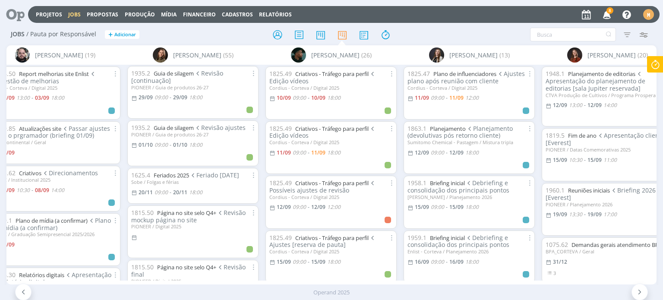
scroll to position [2546, 0]
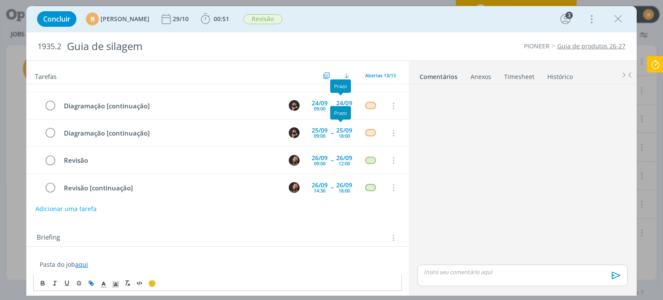
scroll to position [129, 0]
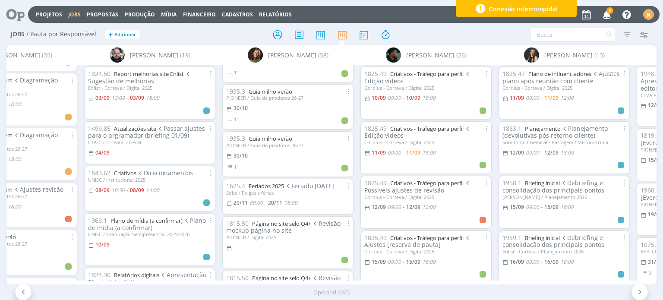
scroll to position [0, 1074]
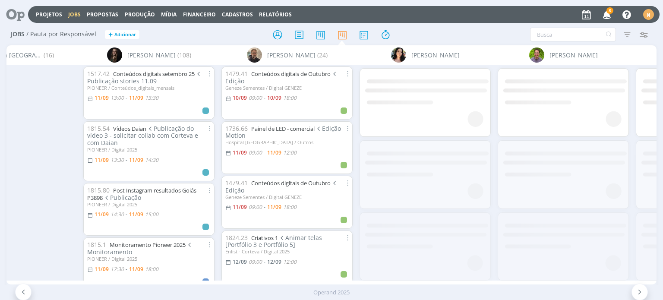
scroll to position [0, 1981]
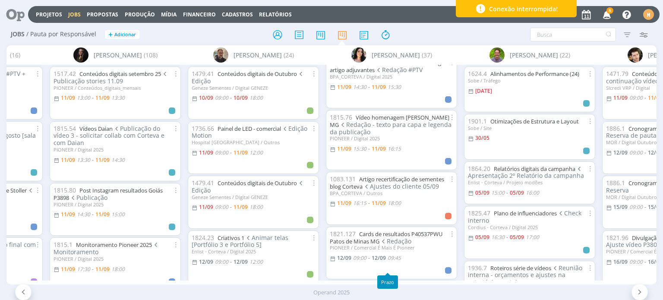
scroll to position [173, 0]
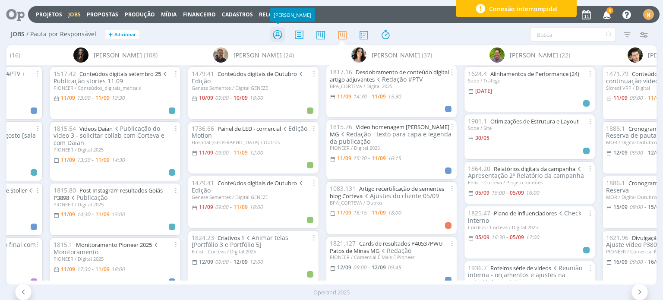
click at [281, 35] on icon at bounding box center [278, 34] width 16 height 17
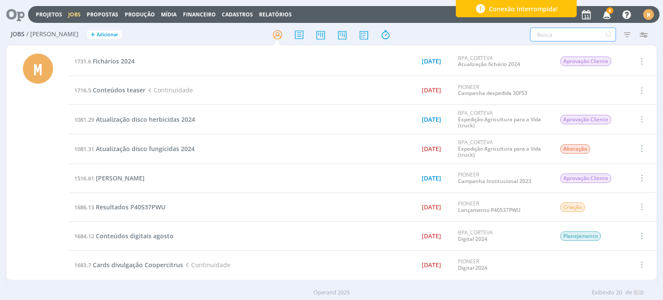
click at [566, 33] on input "text" at bounding box center [573, 35] width 86 height 14
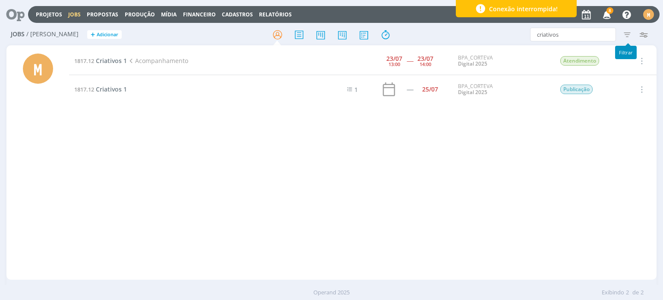
click at [625, 34] on icon "button" at bounding box center [627, 35] width 16 height 16
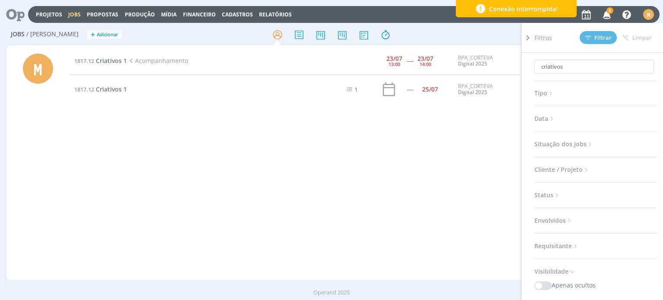
click at [567, 148] on span "Situação dos jobs" at bounding box center [564, 144] width 60 height 11
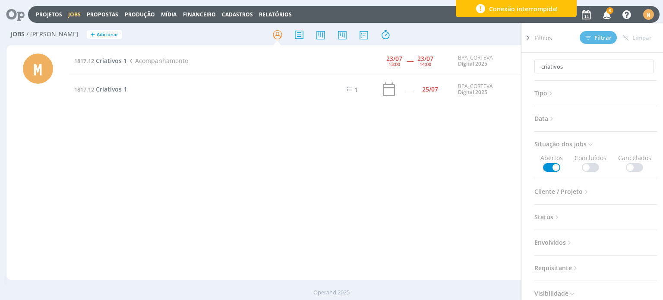
click at [590, 167] on span at bounding box center [590, 167] width 17 height 9
click at [491, 195] on div "1817.12 Criativos 1 Acompanhamento 23/07 13:00 ----- 23/07 14:00 BPA_CORTEVA Di…" at bounding box center [362, 162] width 587 height 231
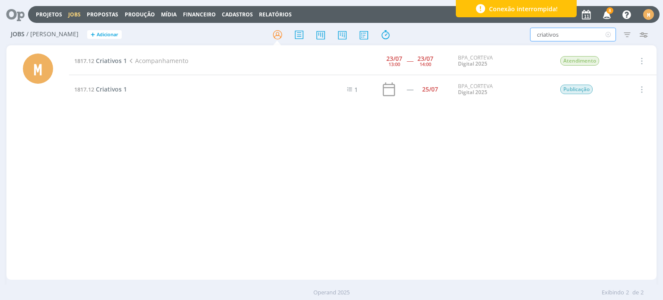
click at [563, 39] on input "criativos" at bounding box center [573, 35] width 86 height 14
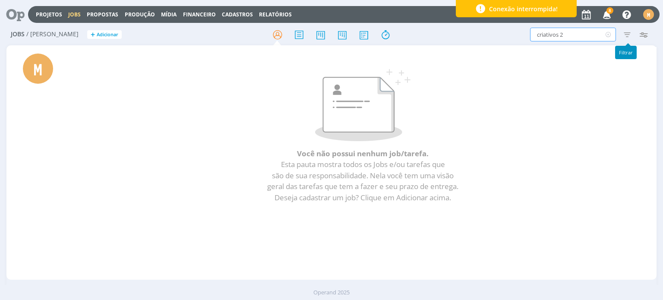
type input "criativos 2"
click at [625, 35] on icon "button" at bounding box center [627, 35] width 16 height 16
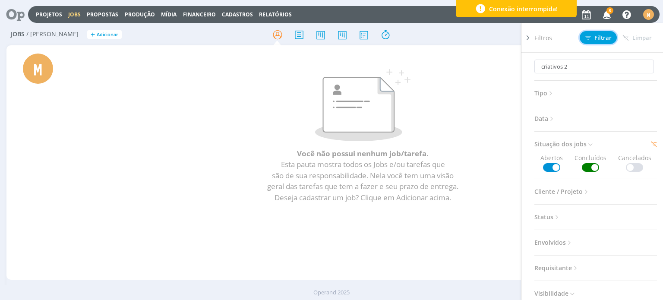
click at [604, 36] on span "Filtrar" at bounding box center [598, 38] width 26 height 6
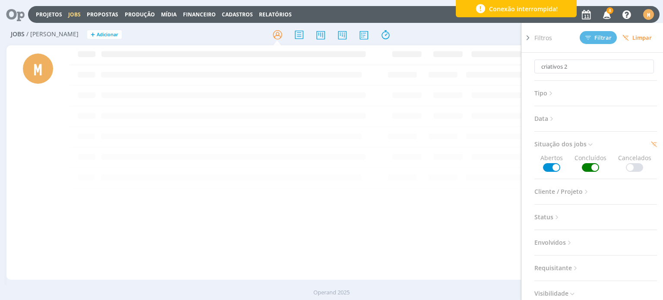
click at [487, 34] on div "criativos 2 Filtros Filtrar Limpar criativos 2 Tipo Jobs e Tarefas Data Persona…" at bounding box center [548, 35] width 208 height 14
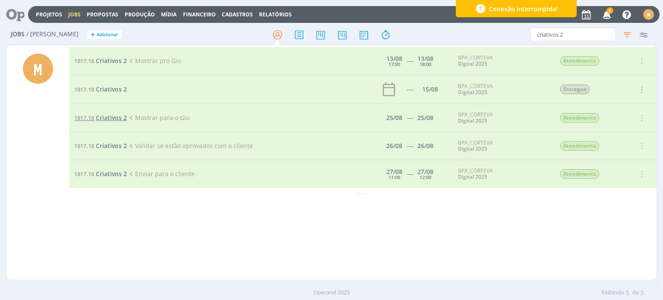
click at [107, 115] on span "Criativos 2" at bounding box center [111, 117] width 31 height 8
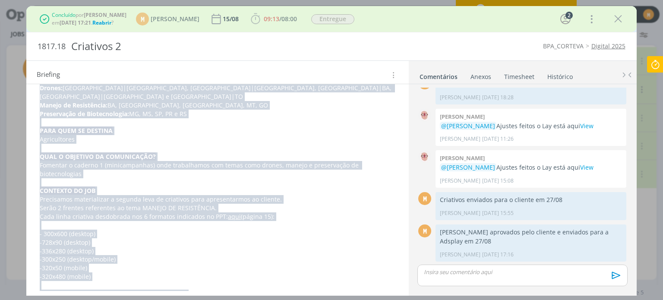
scroll to position [541, 0]
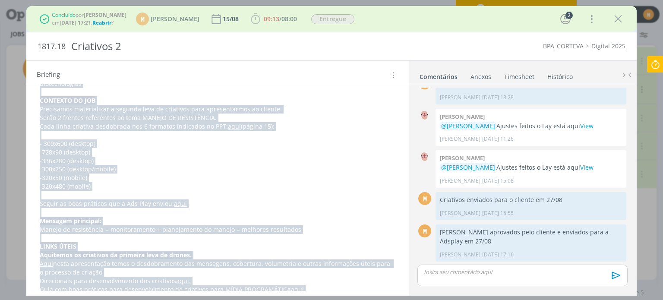
drag, startPoint x: 41, startPoint y: 141, endPoint x: 321, endPoint y: 286, distance: 315.0
click at [321, 286] on div "Pasta do job aqui . AJUSTES CLIENTE 27/08 Frente 02: vamos mudar o destaque do …" at bounding box center [217, 6] width 368 height 581
copy div "O QUE É? Criativos para rodar como anúncio FORMATO Conforme definição do planej…"
click at [593, 169] on link "View" at bounding box center [586, 167] width 13 height 8
click at [523, 75] on link "Timesheet" at bounding box center [519, 75] width 31 height 13
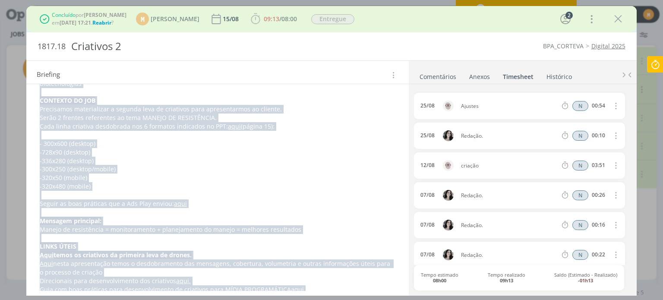
scroll to position [66, 0]
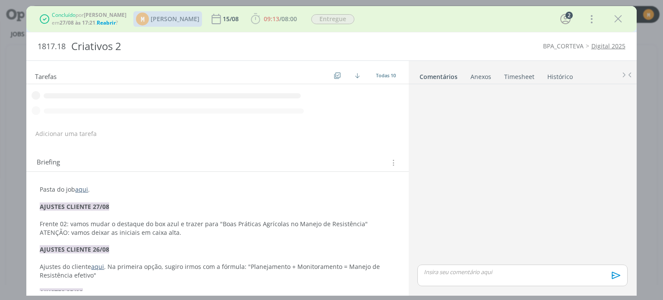
scroll to position [180, 0]
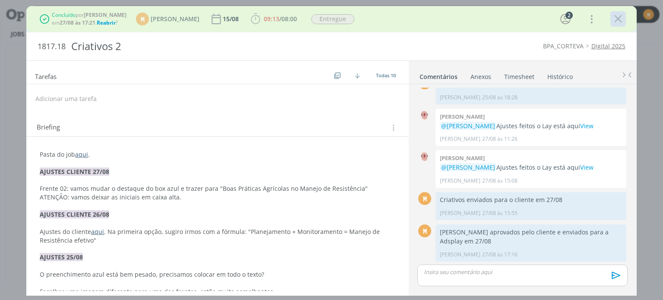
click at [623, 17] on icon "dialog" at bounding box center [618, 19] width 13 height 13
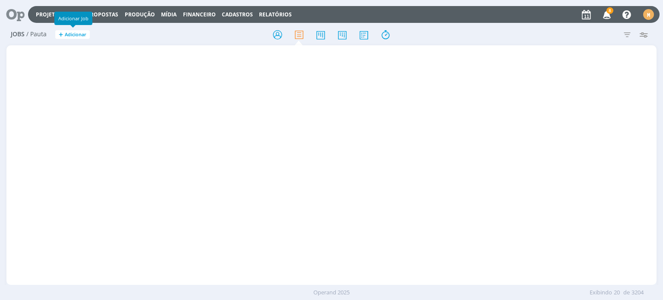
click at [66, 35] on span "Adicionar" at bounding box center [76, 35] width 22 height 6
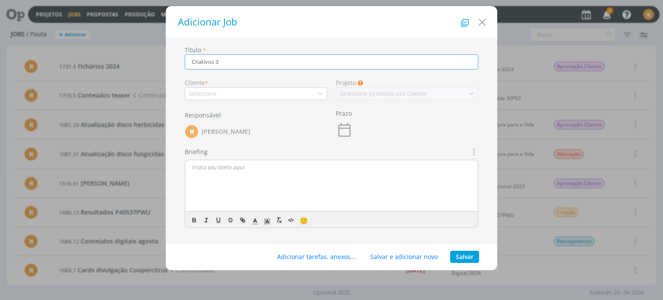
type input "Criativos 3"
click at [253, 89] on div "Selecione" at bounding box center [256, 93] width 142 height 13
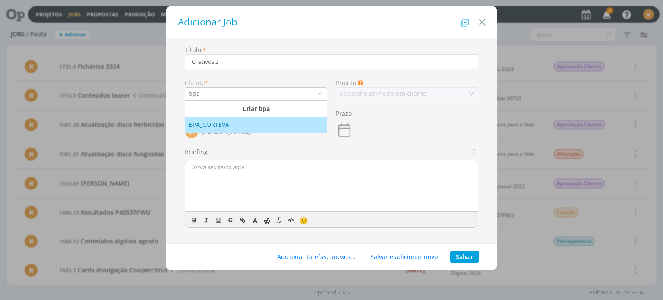
type input "bpa"
click at [253, 118] on li "BPA_CORTEVA" at bounding box center [256, 125] width 142 height 16
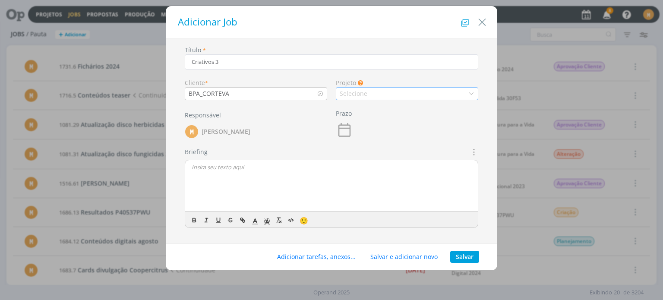
click at [433, 92] on div "Selecione" at bounding box center [407, 93] width 142 height 13
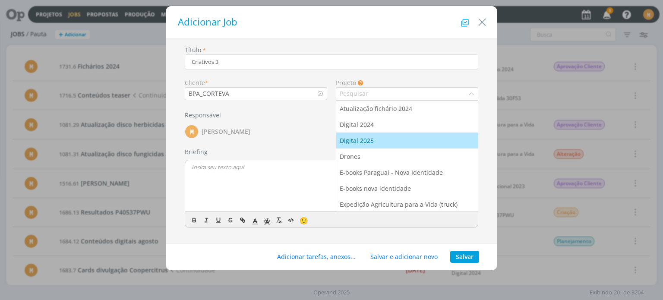
click at [392, 136] on div "Digital 2025" at bounding box center [407, 140] width 135 height 9
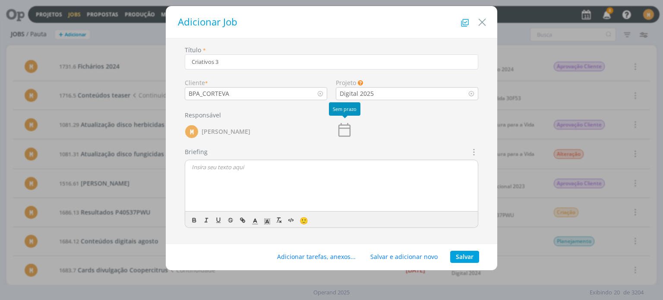
click at [347, 129] on icon "dialog" at bounding box center [344, 129] width 17 height 17
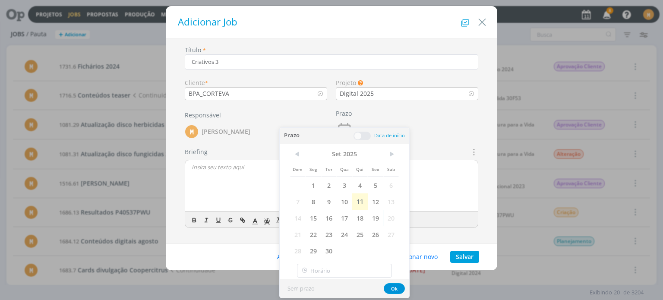
click at [370, 219] on span "19" at bounding box center [376, 218] width 16 height 16
click at [392, 288] on button "Ok" at bounding box center [394, 288] width 21 height 11
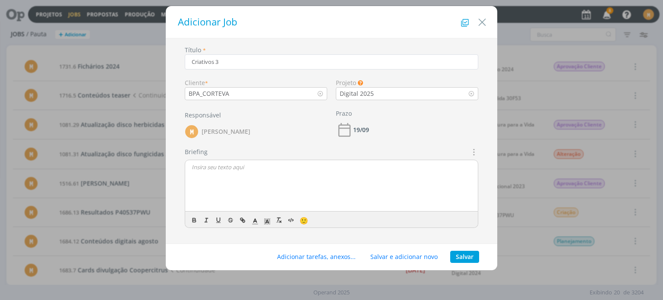
click at [248, 175] on div "dialog" at bounding box center [331, 186] width 293 height 52
click at [463, 258] on button "Salvar" at bounding box center [464, 257] width 29 height 12
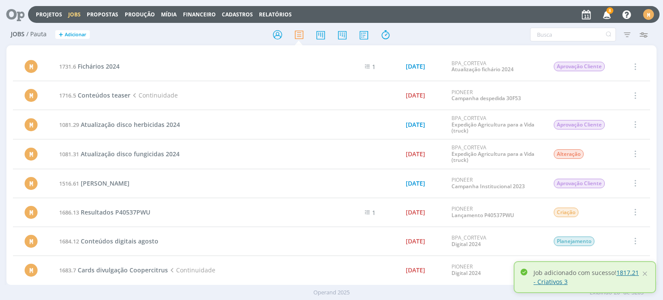
click at [631, 272] on link "1817.21 - Criativos 3" at bounding box center [585, 276] width 105 height 17
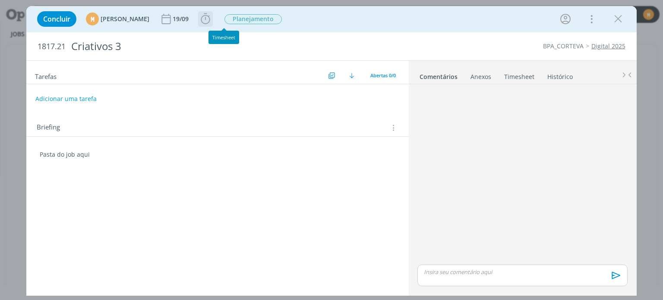
click at [212, 17] on icon "dialog" at bounding box center [205, 19] width 13 height 13
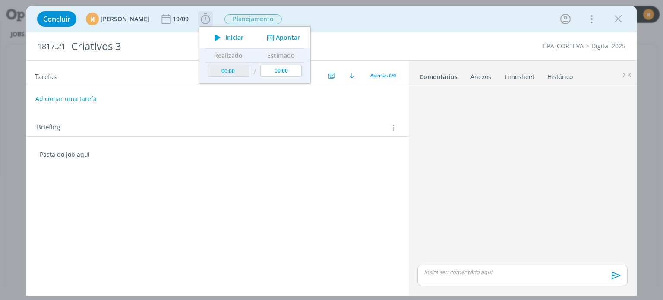
click at [225, 35] on icon "dialog" at bounding box center [217, 37] width 15 height 11
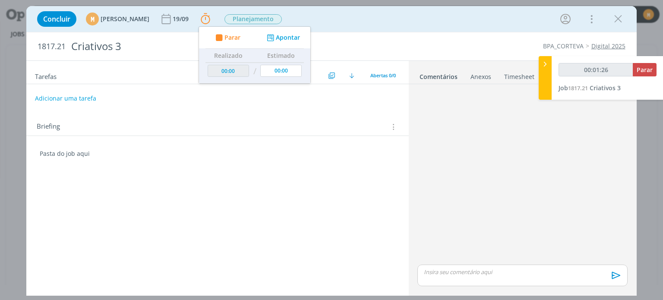
click at [57, 94] on button "Adicionar uma tarefa" at bounding box center [65, 98] width 61 height 15
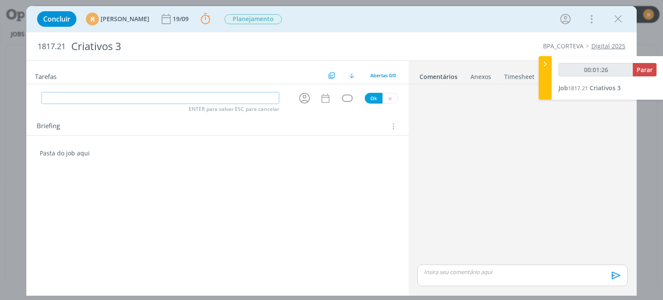
type input "00:01:27"
type input "Redaç"
type input "00:01:28"
type input "Redação"
type input "00:01:29"
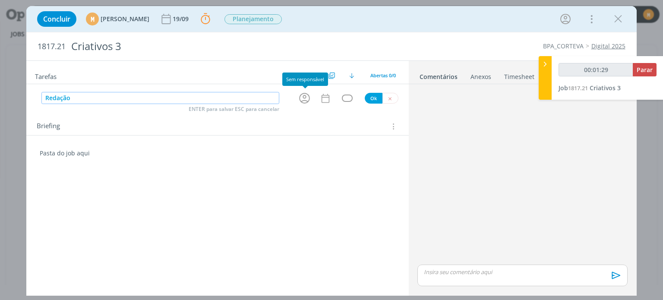
type input "Redação"
click at [292, 97] on div "Redação ENTER para salvar ESC para cancelar Ok" at bounding box center [217, 98] width 382 height 14
click at [315, 94] on div "dialog" at bounding box center [306, 98] width 28 height 14
click at [300, 94] on icon "dialog" at bounding box center [304, 97] width 13 height 13
type input "00:01:31"
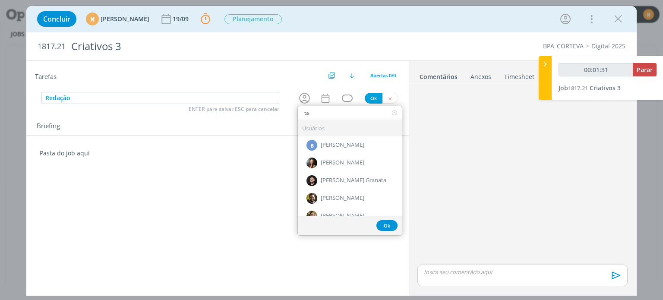
type input "tam"
type input "00:01:32"
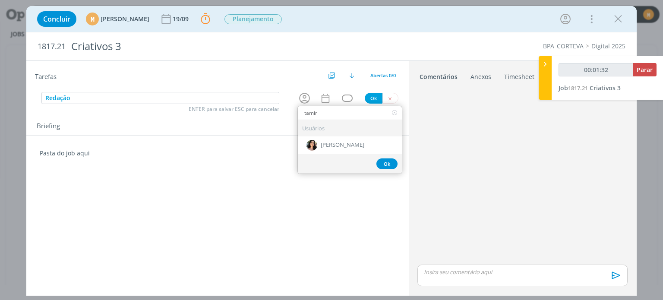
type input "tamiri"
type input "00:01:34"
type input "tamiri"
click at [344, 139] on div "[PERSON_NAME]" at bounding box center [350, 145] width 104 height 18
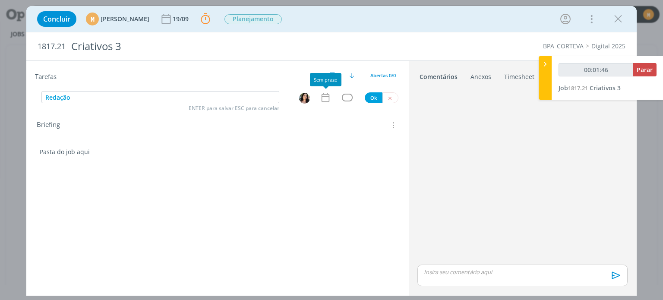
click at [323, 96] on icon "dialog" at bounding box center [325, 97] width 11 height 11
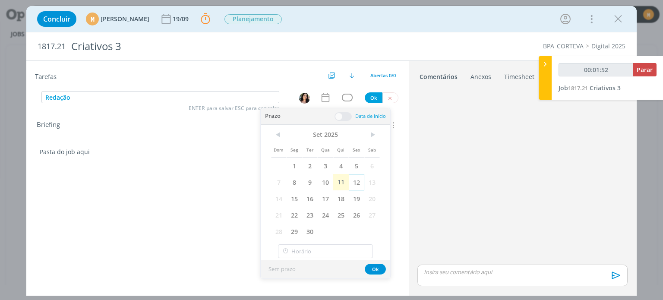
click at [352, 181] on span "12" at bounding box center [357, 182] width 16 height 16
click at [334, 115] on div "Prazo Data de início" at bounding box center [325, 116] width 129 height 16
click at [338, 117] on span at bounding box center [342, 116] width 17 height 9
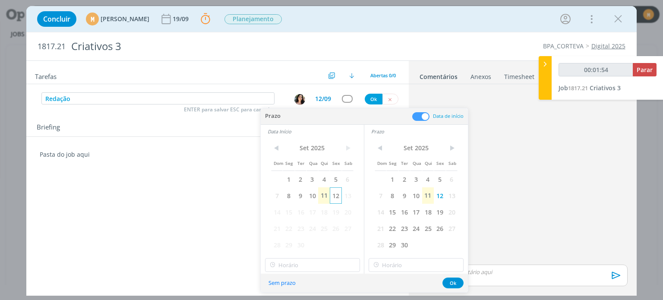
click at [337, 196] on span "12" at bounding box center [336, 195] width 12 height 16
type input "00:01:55"
type input "12:00"
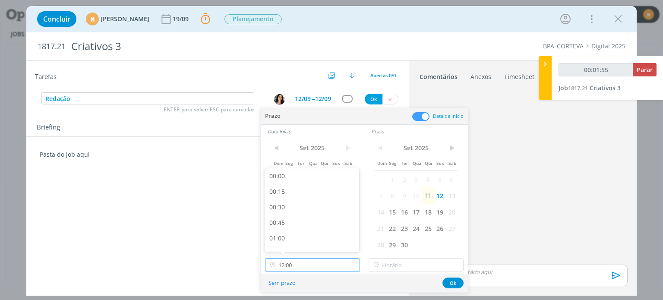
click at [321, 258] on input "12:00" at bounding box center [312, 265] width 95 height 14
type input "00:01:57"
click at [309, 193] on div "14:00" at bounding box center [313, 194] width 97 height 16
type input "14:00"
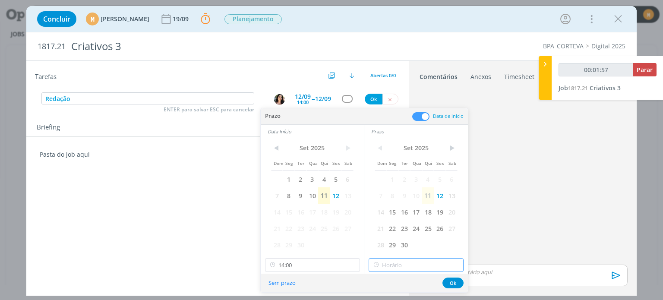
type input "14:00"
click at [417, 265] on input "14:00" at bounding box center [416, 265] width 95 height 14
type input "00:02:00"
click at [397, 208] on div "17:00" at bounding box center [417, 213] width 97 height 16
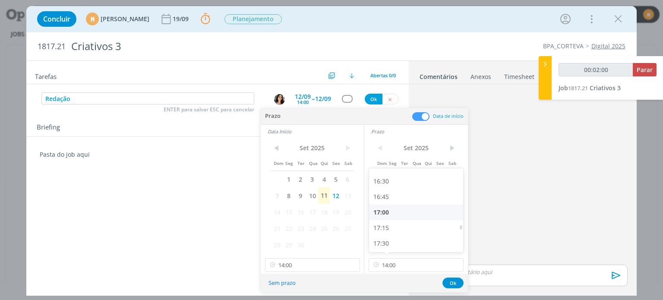
type input "17:00"
click at [451, 284] on button "Ok" at bounding box center [452, 282] width 21 height 11
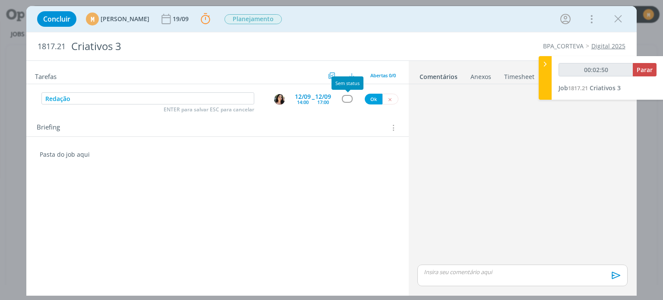
click at [349, 96] on div "dialog" at bounding box center [347, 98] width 11 height 7
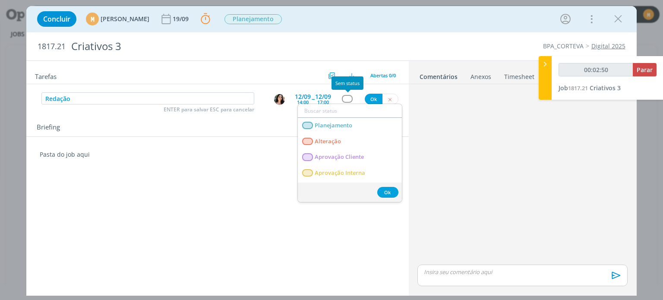
type input "00:02:51"
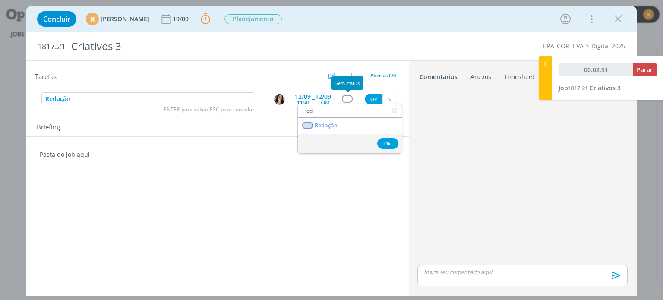
type input "reda"
type input "00:02:52"
type input "reda"
click at [332, 131] on link "Redação" at bounding box center [350, 126] width 104 height 16
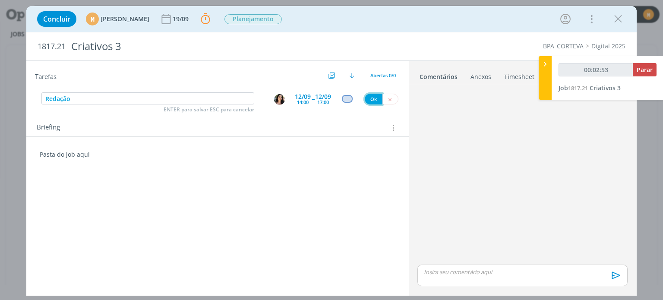
type input "00:02:54"
click at [371, 95] on button "Ok" at bounding box center [374, 99] width 18 height 11
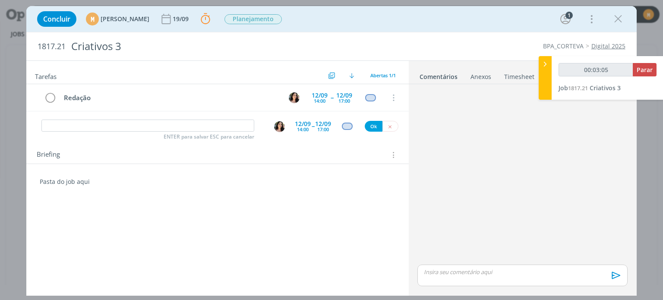
click at [118, 197] on div "Pasta do job aqui 🙂" at bounding box center [217, 187] width 368 height 27
click at [105, 211] on div "Tarefas Usar Job de template Criar template a partir deste job Visualizar Templ…" at bounding box center [217, 176] width 382 height 230
click at [91, 211] on div "Tarefas Usar Job de template Criar template a partir deste job Visualizar Templ…" at bounding box center [217, 176] width 382 height 230
click at [107, 186] on p "dialog" at bounding box center [217, 190] width 355 height 9
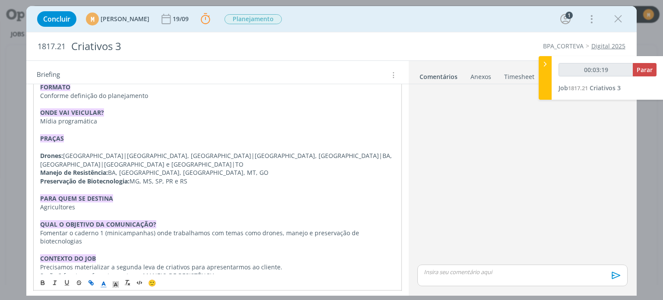
scroll to position [159, 0]
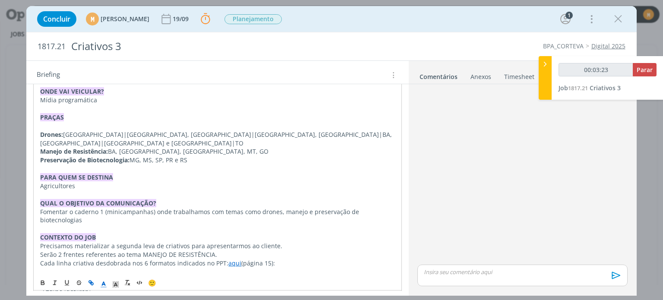
drag, startPoint x: 192, startPoint y: 148, endPoint x: 40, endPoint y: 155, distance: 152.9
click at [40, 155] on div "Pasta do job aqui O QUE É? Criativos para rodar como anúncio FORMATO Conforme d…" at bounding box center [217, 224] width 368 height 418
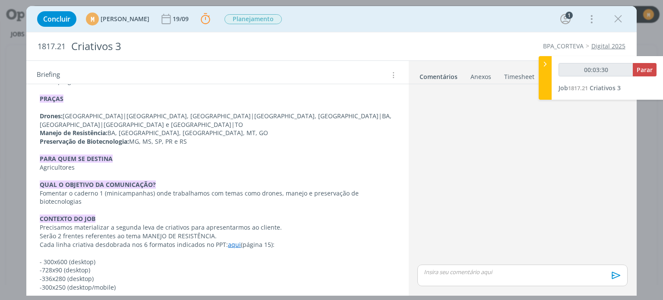
scroll to position [246, 0]
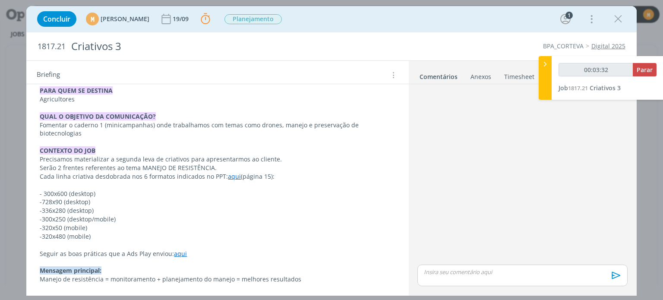
click at [154, 138] on p "dialog" at bounding box center [217, 142] width 355 height 9
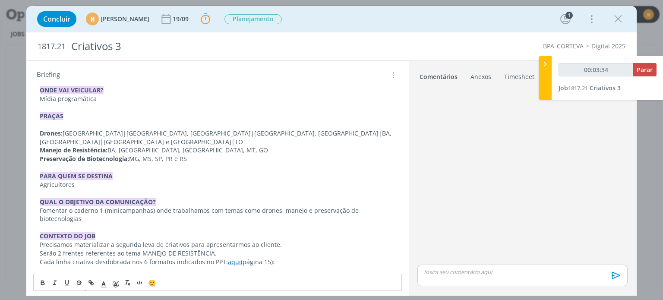
scroll to position [159, 0]
drag, startPoint x: 191, startPoint y: 152, endPoint x: 33, endPoint y: 152, distance: 157.5
click at [33, 152] on div "Pasta do job aqui O QUE É? Criativos para rodar como anúncio FORMATO Conforme d…" at bounding box center [217, 224] width 368 height 418
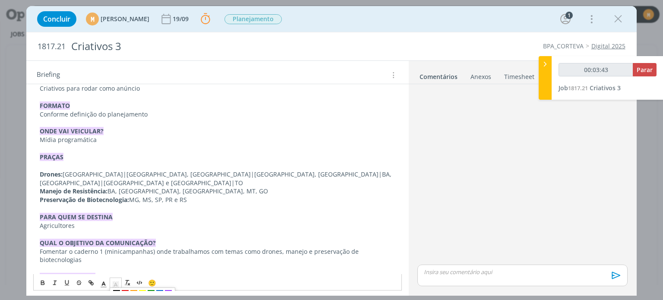
click at [116, 288] on span "dialog" at bounding box center [116, 283] width 12 height 10
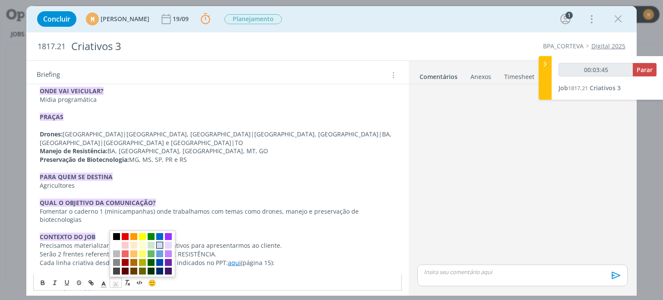
click at [159, 245] on span "dialog" at bounding box center [159, 245] width 7 height 7
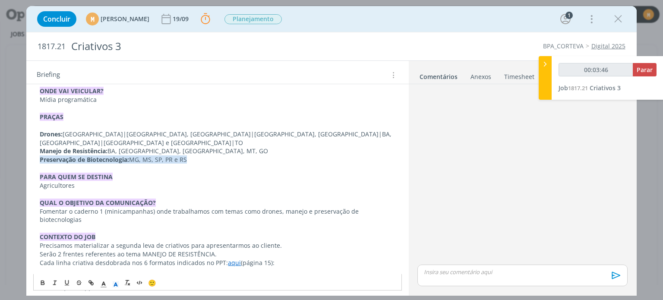
click at [174, 181] on p "Agricultores" at bounding box center [217, 185] width 355 height 9
drag, startPoint x: 307, startPoint y: 203, endPoint x: 307, endPoint y: 208, distance: 5.2
click at [307, 208] on p "Fomentar o caderno 1 (minicampanhas) onde trabalhamos com temas como drones, ma…" at bounding box center [217, 215] width 355 height 17
click at [40, 280] on icon "dialog" at bounding box center [42, 283] width 7 height 7
click at [271, 207] on p "Fomentar o caderno 1 (minicampanhas) onde trabalhamos com temas como drones, ma…" at bounding box center [217, 215] width 355 height 17
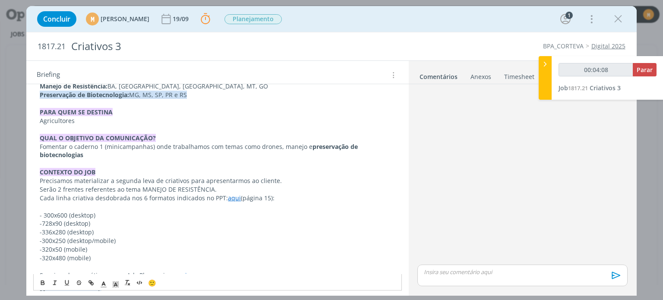
scroll to position [246, 0]
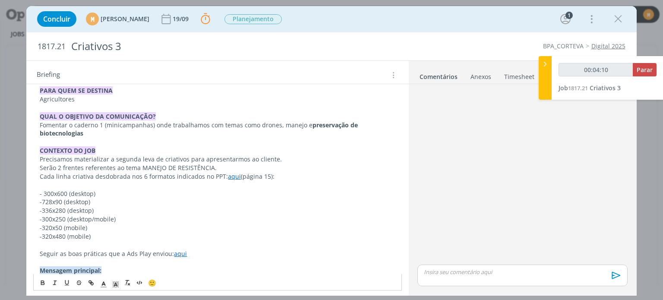
click at [130, 155] on p "Precisamos materializar a segunda leva de criativos para apresentarmos ao clien…" at bounding box center [217, 159] width 355 height 9
type input "00:04:11"
drag, startPoint x: 140, startPoint y: 157, endPoint x: 208, endPoint y: 156, distance: 68.6
click at [208, 164] on p "Serão 2 frentes referentes ao tema MANEJO DE RESISTÊNCIA." at bounding box center [217, 168] width 355 height 9
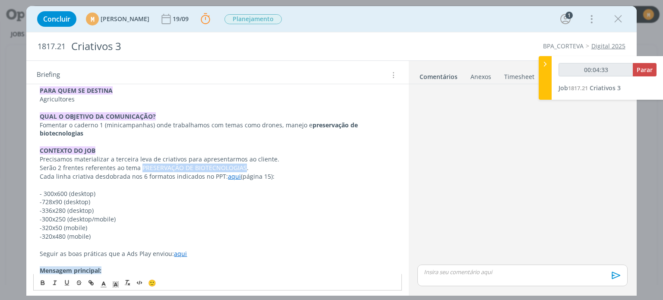
drag, startPoint x: 140, startPoint y: 157, endPoint x: 242, endPoint y: 160, distance: 102.3
click at [242, 164] on p "Serão 2 frentes referentes ao tema PRESERVAÇÃO DE BIOTECNOLOGIAS." at bounding box center [217, 168] width 355 height 9
click at [41, 283] on icon "dialog" at bounding box center [42, 282] width 3 height 2
click at [291, 172] on p "Cada linha criativa desdobrada nos 6 formatos indicados no PPT: aqui (página 15…" at bounding box center [217, 176] width 355 height 9
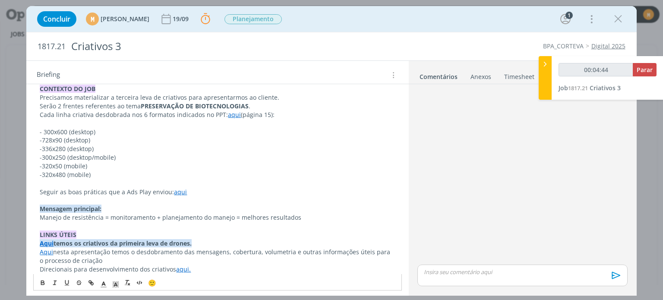
scroll to position [312, 0]
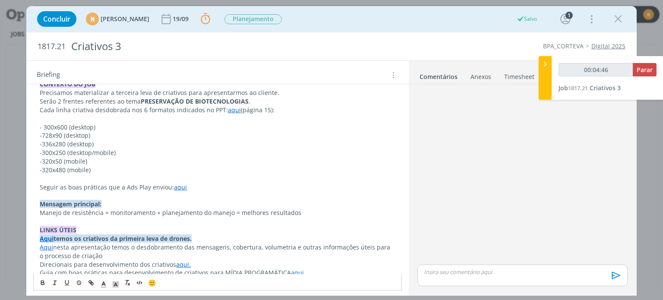
click at [73, 208] on p "Manejo de resistência = monitoramento + planejamento do manejo = melhores resul…" at bounding box center [217, 212] width 355 height 9
click at [202, 234] on p "Aqui temos os criativos da primeira leva de drones." at bounding box center [217, 238] width 355 height 9
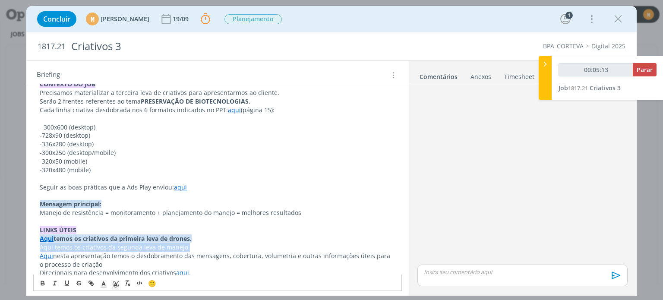
drag, startPoint x: 188, startPoint y: 236, endPoint x: 35, endPoint y: 242, distance: 153.3
click at [35, 242] on div "Pasta do job aqui O QUE É? Criativos para rodar como anúncio FORMATO Conforme d…" at bounding box center [217, 75] width 368 height 426
click at [44, 284] on icon "dialog" at bounding box center [42, 284] width 3 height 2
click at [114, 290] on div "🙂" at bounding box center [217, 282] width 367 height 16
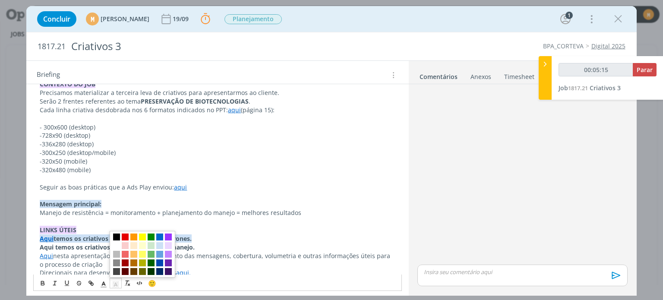
click at [114, 288] on icon "dialog" at bounding box center [116, 285] width 8 height 8
click at [162, 243] on span "dialog" at bounding box center [159, 245] width 7 height 7
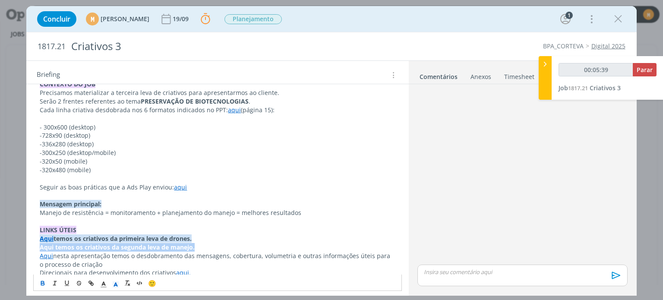
click at [74, 243] on strong "Aqui temos os criativos da segunda leva de manejo." at bounding box center [117, 247] width 155 height 8
click at [44, 243] on strong "Aqui temos os criativos da segunda leva de manejo." at bounding box center [117, 247] width 155 height 8
type input "00:05:42"
click at [89, 286] on icon "dialog" at bounding box center [91, 283] width 7 height 7
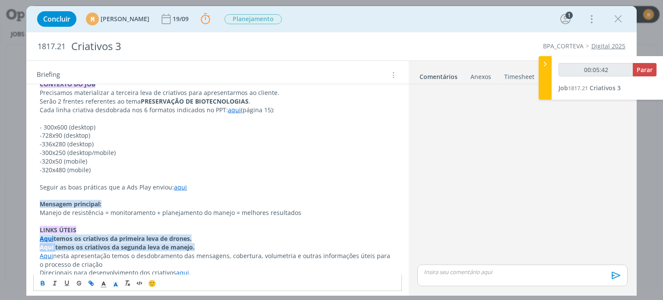
type input "Aqui"
type input "00:05:43"
paste input "https://sobeae.sharepoint.com/:p:/s/SOBEAE/EadqtR8QyIxOncAQMg6Ts8IB6dS_cmMhNvAf…"
type input "https://sobeae.sharepoint.com/:p:/s/SOBEAE/EadqtR8QyIxOncAQMg6Ts8IB6dS_cmMhNvAf…"
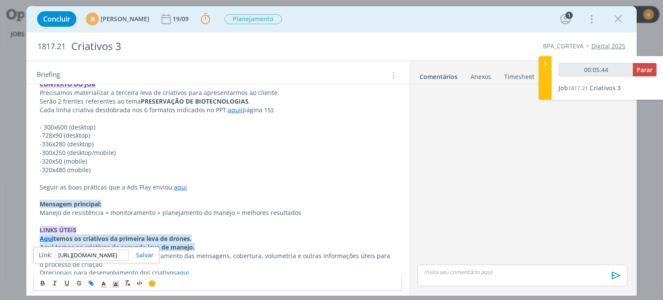
type input "00:05:45"
type input "https://sobeae.sharepoint.com/:p:/s/SOBEAE/EadqtR8QyIxOncAQMg6Ts8IB6dS_cmMhNvAf…"
click at [141, 255] on link "dialog" at bounding box center [141, 255] width 25 height 8
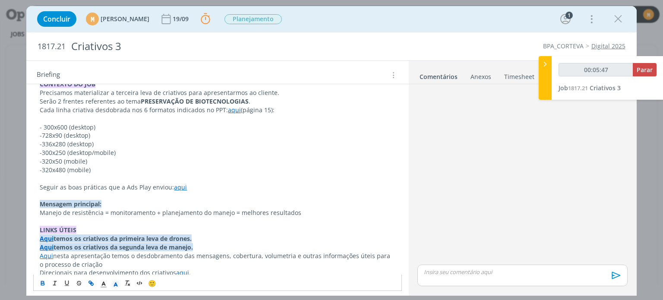
click at [219, 243] on p "Aqui temos os criativos da segunda leva de manejo." at bounding box center [217, 247] width 355 height 9
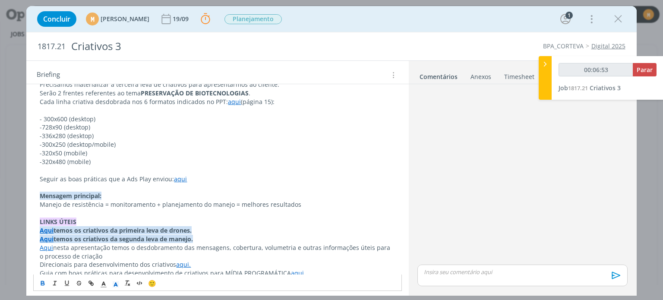
click at [45, 243] on link "Aqui" at bounding box center [46, 247] width 13 height 8
click at [265, 249] on p "Aqui nesta apresentação temos o desdobramento das mensagens, cobertura, volumet…" at bounding box center [217, 251] width 355 height 17
click at [181, 260] on link "aqui." at bounding box center [183, 264] width 15 height 8
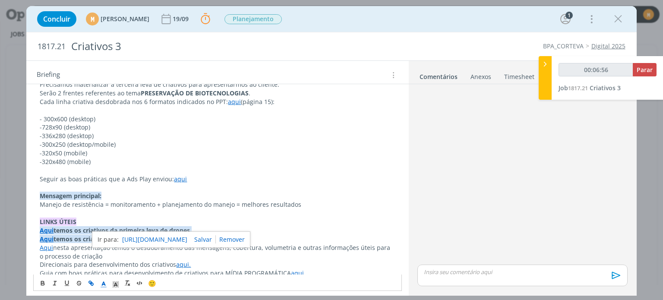
click at [176, 237] on link "https://sobeae.sharepoint.com/:w:/s/SOBEAE/ERP7WAbAropKsa4GFcdDPoABPcz-80Wl_gUk…" at bounding box center [154, 239] width 65 height 11
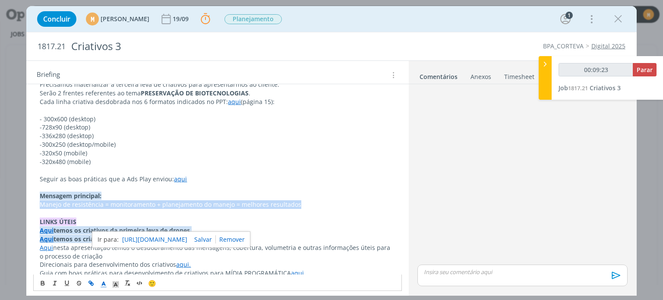
drag, startPoint x: 315, startPoint y: 195, endPoint x: 28, endPoint y: 199, distance: 286.6
click at [28, 199] on div "Pasta do job aqui O QUE É? Criativos para rodar como anúncio FORMATO Conforme d…" at bounding box center [217, 72] width 382 height 457
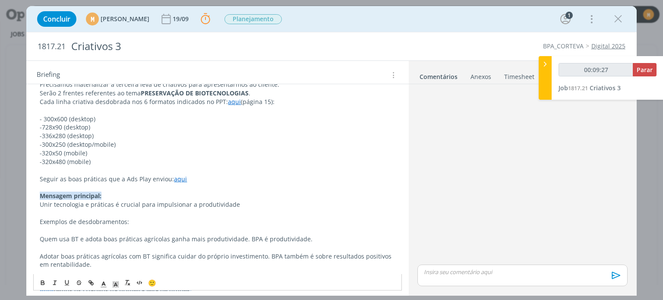
drag, startPoint x: 40, startPoint y: 211, endPoint x: 137, endPoint y: 214, distance: 97.1
click at [137, 218] on p "Exemplos de desdobramentos:" at bounding box center [217, 222] width 355 height 9
click at [39, 283] on button "dialog" at bounding box center [43, 283] width 12 height 10
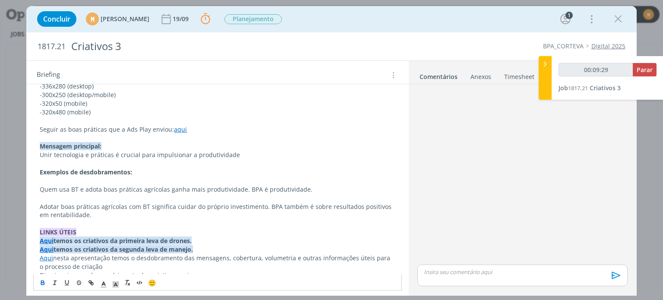
scroll to position [380, 0]
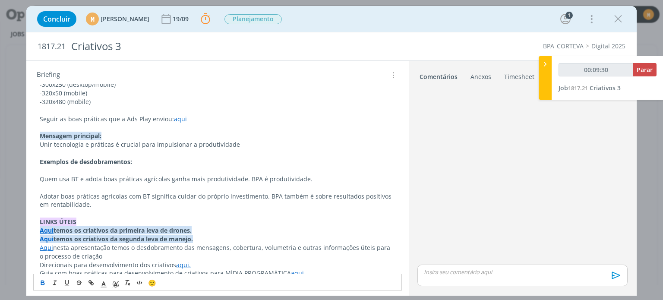
click at [117, 192] on p "Adotar boas práticas agrícolas com BT significa cuidar do próprio investimento.…" at bounding box center [217, 200] width 355 height 17
click at [119, 209] on p "dialog" at bounding box center [217, 213] width 355 height 9
click at [142, 149] on p "dialog" at bounding box center [217, 153] width 355 height 9
click at [135, 192] on p "Adotar boas práticas agrícolas com BT significa cuidar do próprio investimento.…" at bounding box center [217, 200] width 355 height 17
click at [244, 140] on p "Unir tecnologia e práticas é crucial para impulsionar a produtividade" at bounding box center [217, 144] width 355 height 9
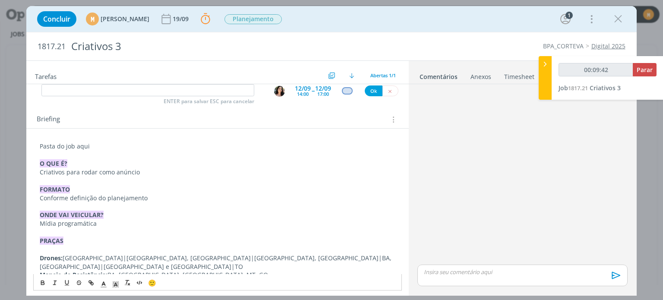
scroll to position [0, 0]
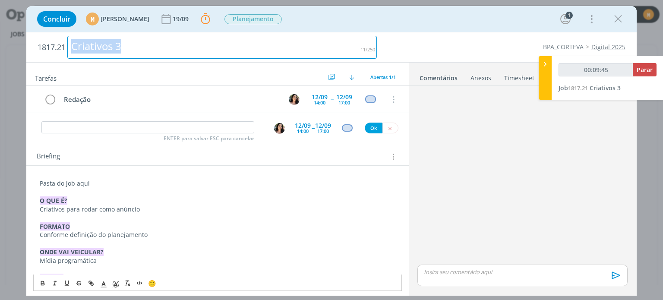
drag, startPoint x: 74, startPoint y: 46, endPoint x: 166, endPoint y: 44, distance: 91.5
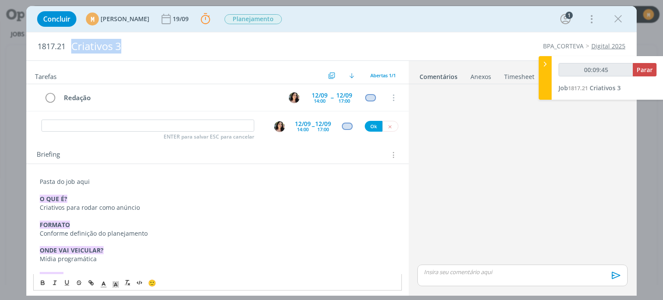
click at [166, 44] on div "Criativos 3" at bounding box center [221, 46] width 309 height 21
copy div "Criativos 3"
click at [88, 182] on p "Pasta do job aqui" at bounding box center [217, 181] width 355 height 9
click at [88, 182] on p "Pasta do job aqui" at bounding box center [217, 182] width 354 height 9
click at [85, 181] on p "Pasta do job aqui" at bounding box center [217, 182] width 354 height 9
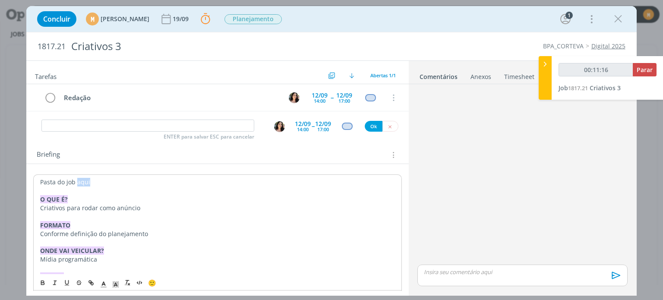
click at [85, 181] on p "Pasta do job aqui" at bounding box center [217, 182] width 354 height 9
type input "00:11:17"
click at [93, 280] on icon "dialog" at bounding box center [91, 283] width 7 height 7
type input "aqui"
type input "00:11:19"
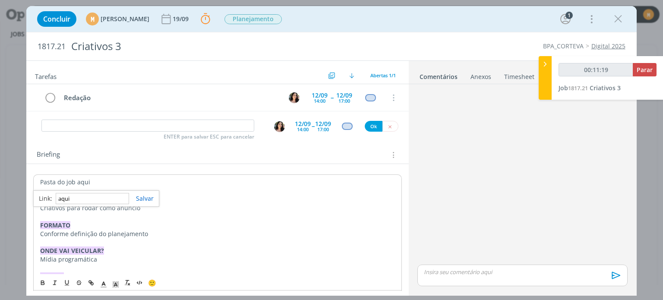
paste input "https://sobeae.sharepoint.com/:f:/s/SOBEAE/EjUTAquanFFBqJy7AXBoHtMB7jwUKBE2oxhk…"
type input "https://sobeae.sharepoint.com/:f:/s/SOBEAE/EjUTAquanFFBqJy7AXBoHtMB7jwUKBE2oxhk…"
type input "00:11:20"
type input "https://sobeae.sharepoint.com/:f:/s/SOBEAE/EjUTAquanFFBqJy7AXBoHtMB7jwUKBE2oxhk…"
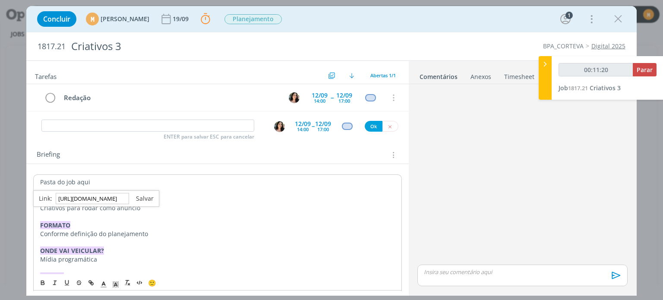
scroll to position [0, 0]
click at [145, 196] on link "dialog" at bounding box center [141, 198] width 25 height 8
click at [125, 218] on p "dialog" at bounding box center [217, 216] width 354 height 9
click at [119, 130] on input "dialog" at bounding box center [147, 126] width 213 height 12
type input "00:11:54"
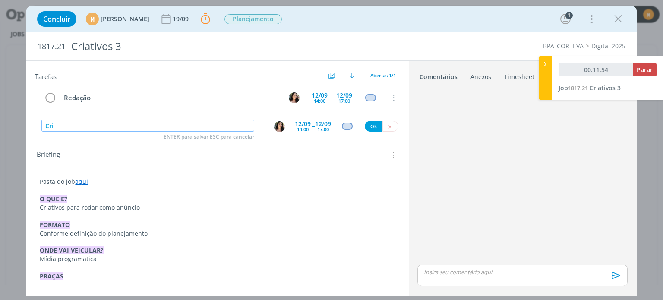
type input "Cria"
type input "00:11:55"
type input "Criaçã"
type input "00:11:56"
type input "Criação"
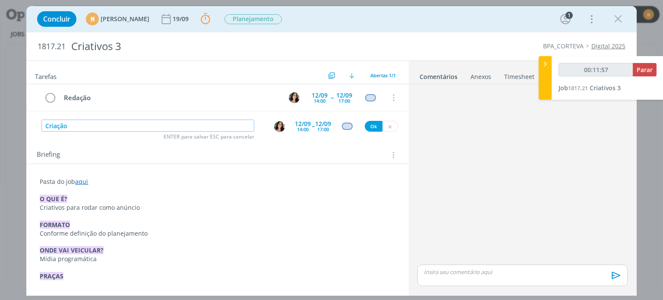
type input "00:11:58"
click at [276, 127] on img "dialog" at bounding box center [279, 126] width 11 height 11
type input "Criação"
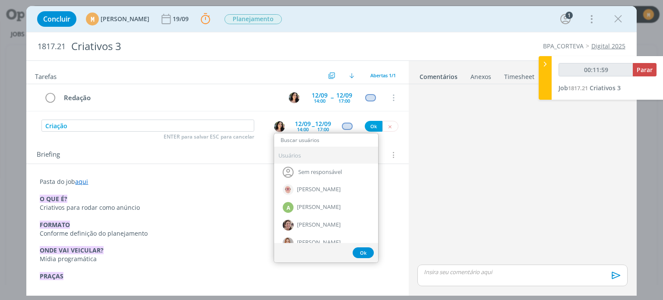
type input "00:12:00"
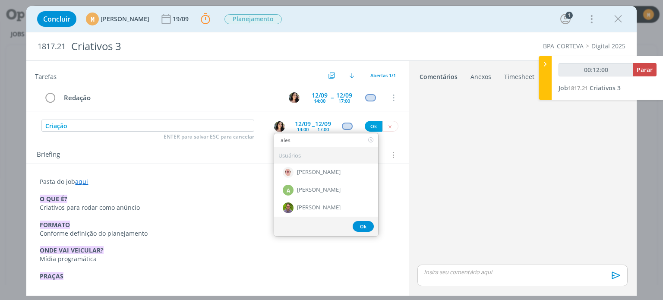
type input "aless"
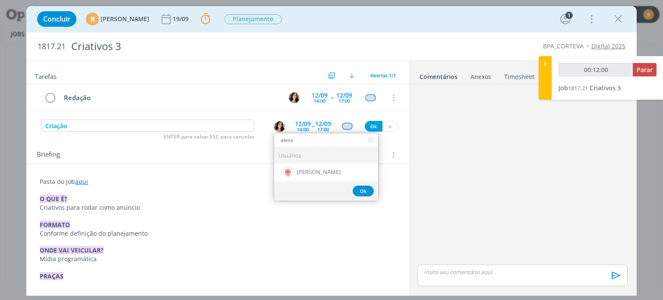
type input "00:12:01"
type input "aless"
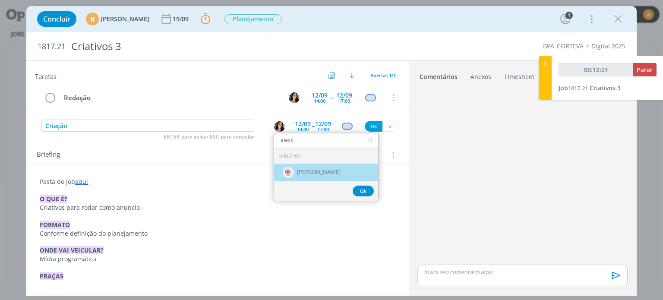
click at [311, 169] on span "[PERSON_NAME]" at bounding box center [319, 172] width 44 height 7
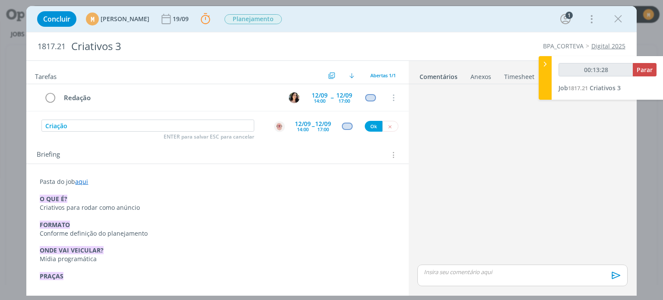
type input "00:13:29"
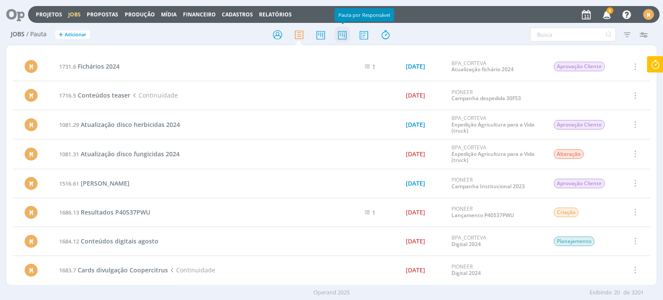
click at [338, 37] on icon at bounding box center [342, 34] width 16 height 17
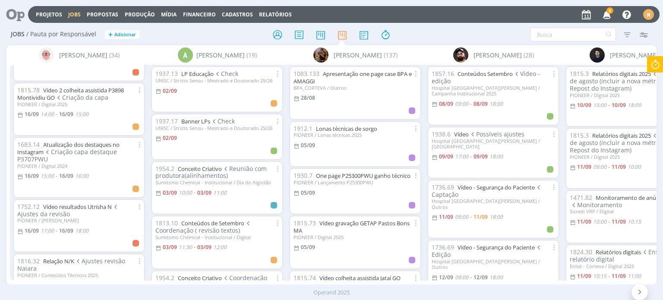
scroll to position [647, 0]
click at [656, 67] on icon at bounding box center [655, 64] width 16 height 17
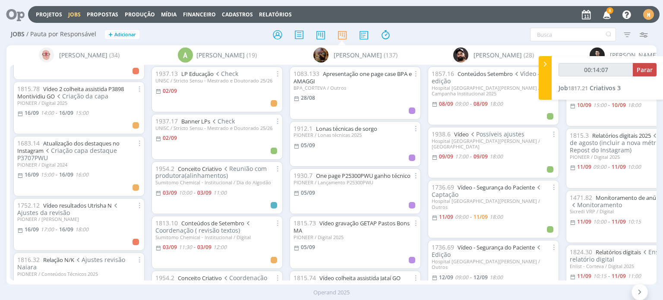
type input "00:14:08"
click at [637, 71] on span "Parar" at bounding box center [645, 70] width 16 height 8
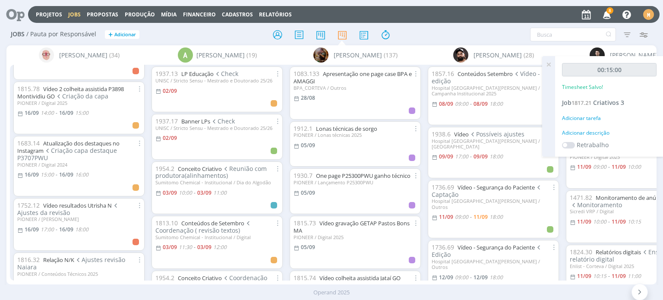
click at [585, 136] on div "Adicionar descrição" at bounding box center [609, 133] width 95 height 8
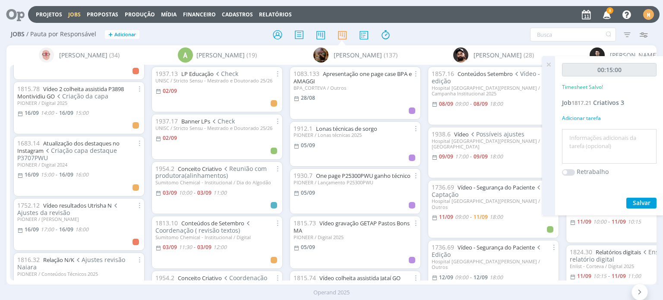
click at [587, 138] on textarea at bounding box center [609, 146] width 90 height 31
type textarea "Briefing"
click at [636, 204] on span "Salvar" at bounding box center [642, 203] width 18 height 8
